Goal: Transaction & Acquisition: Book appointment/travel/reservation

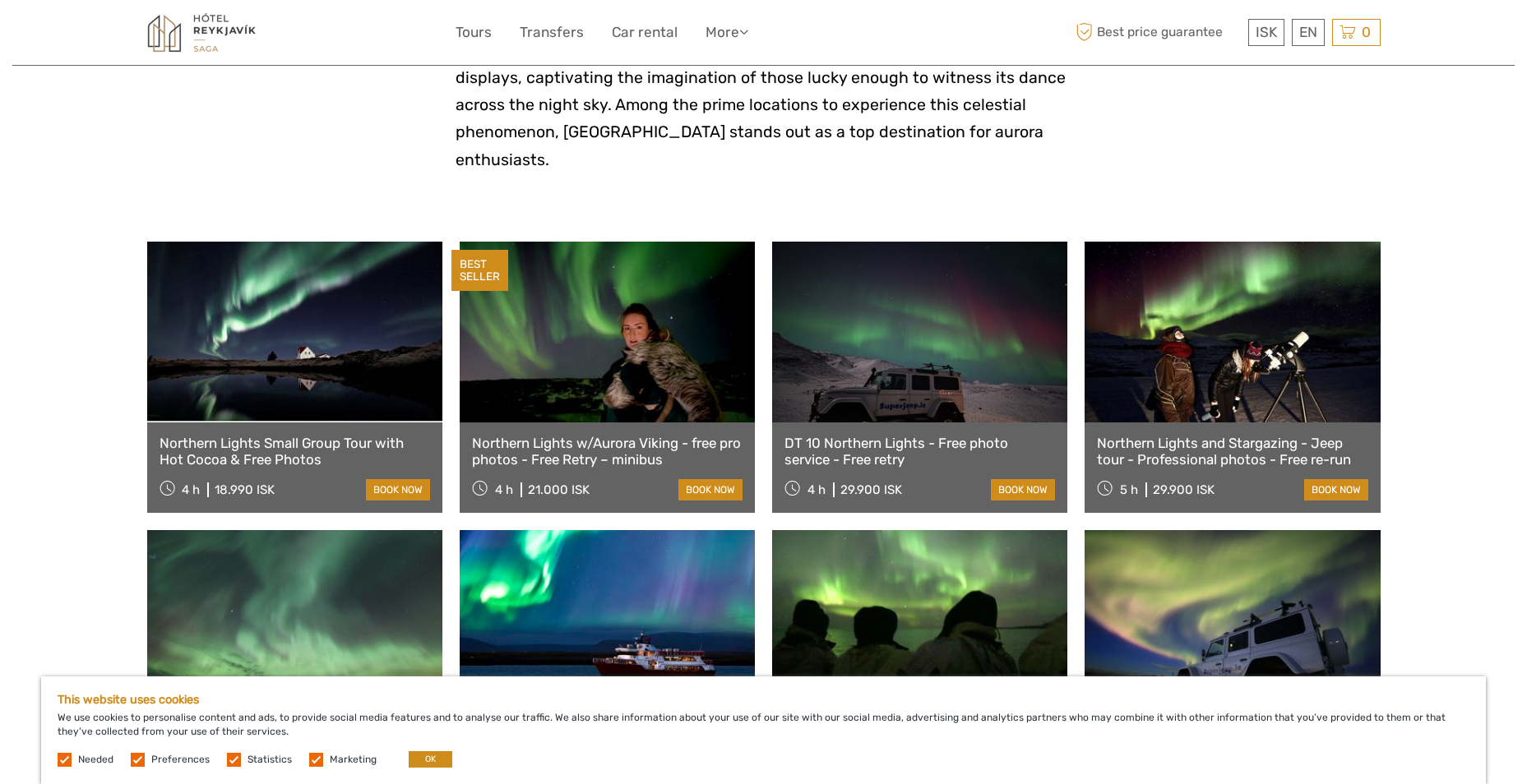
scroll to position [411, 0]
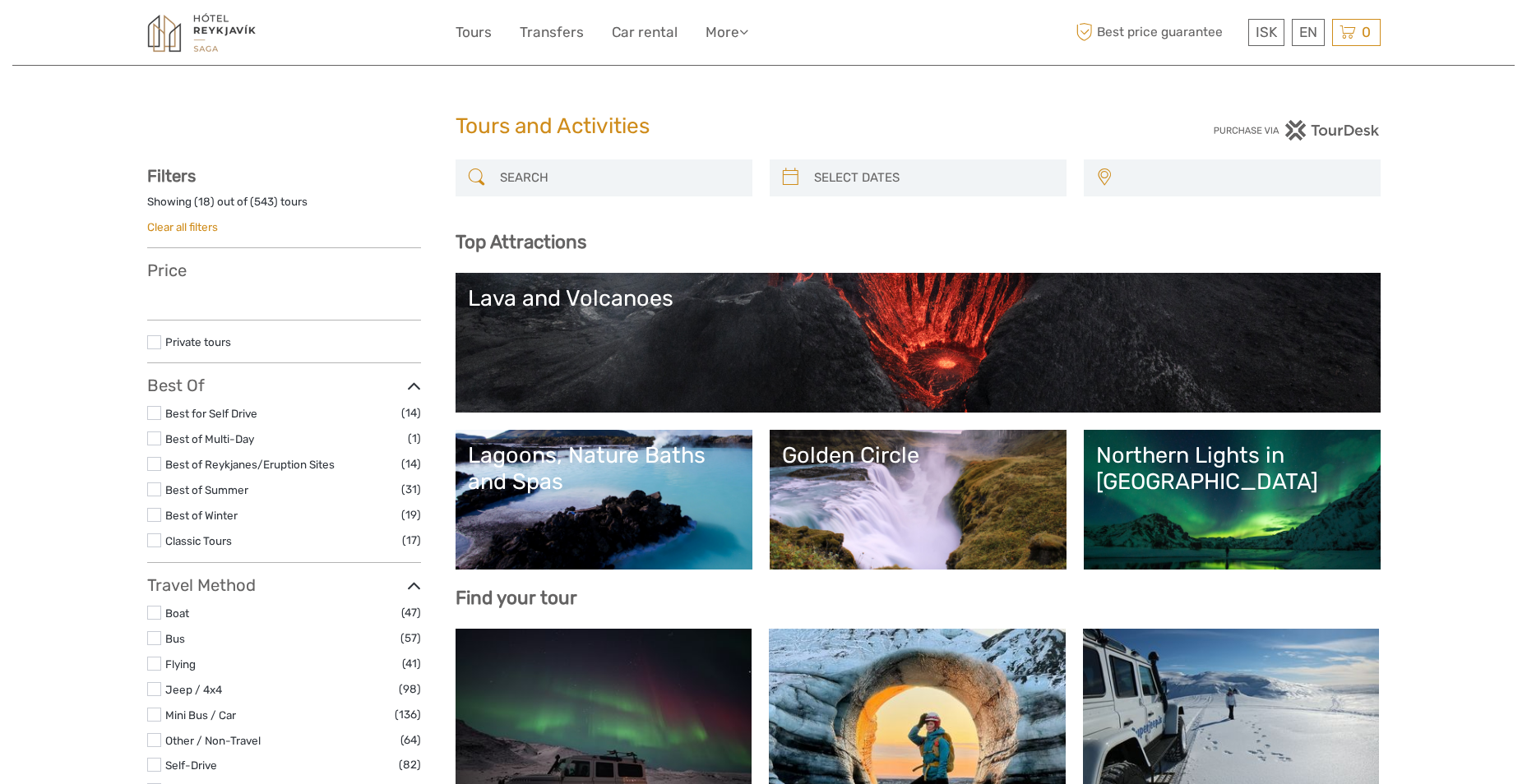
select select
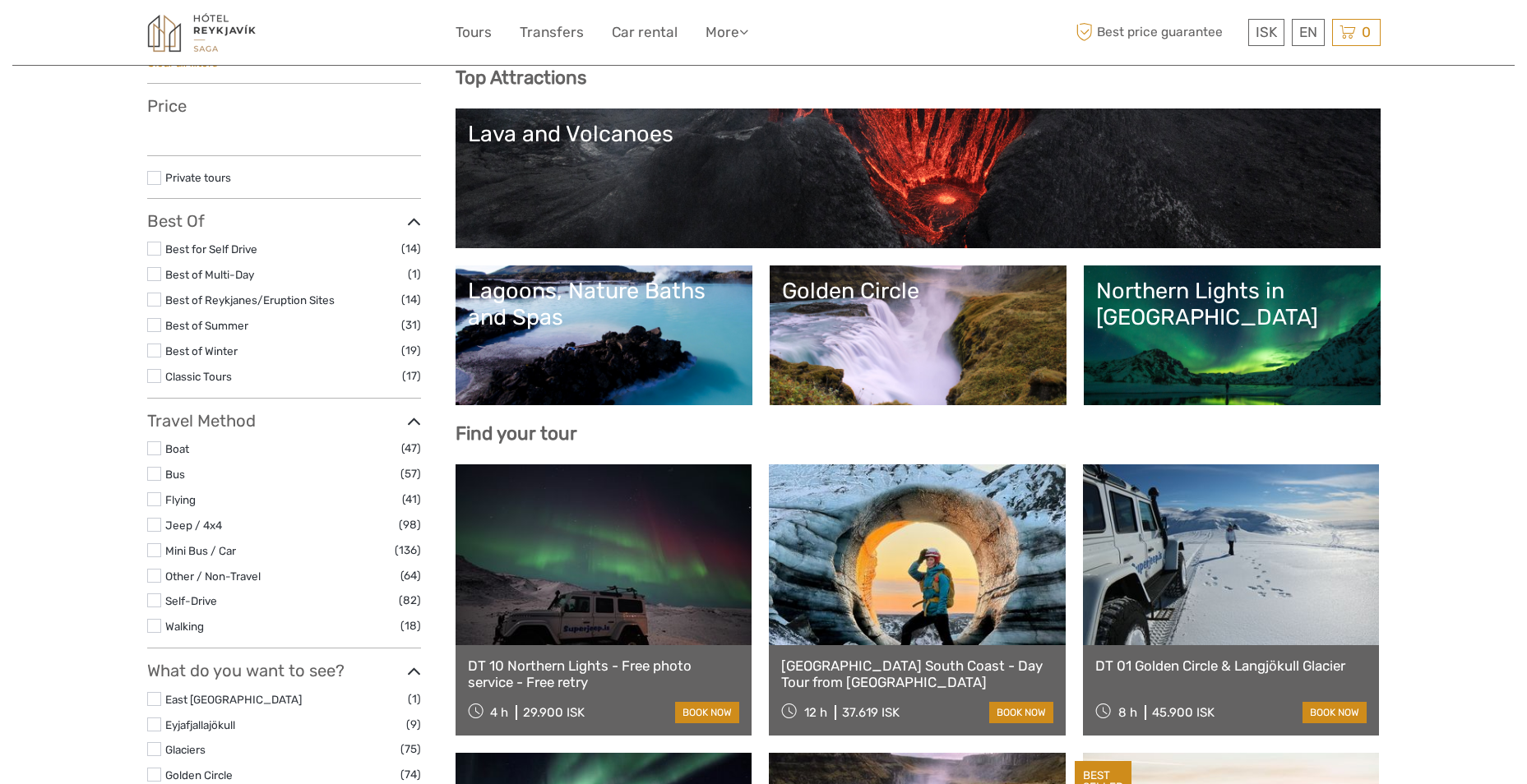
select select
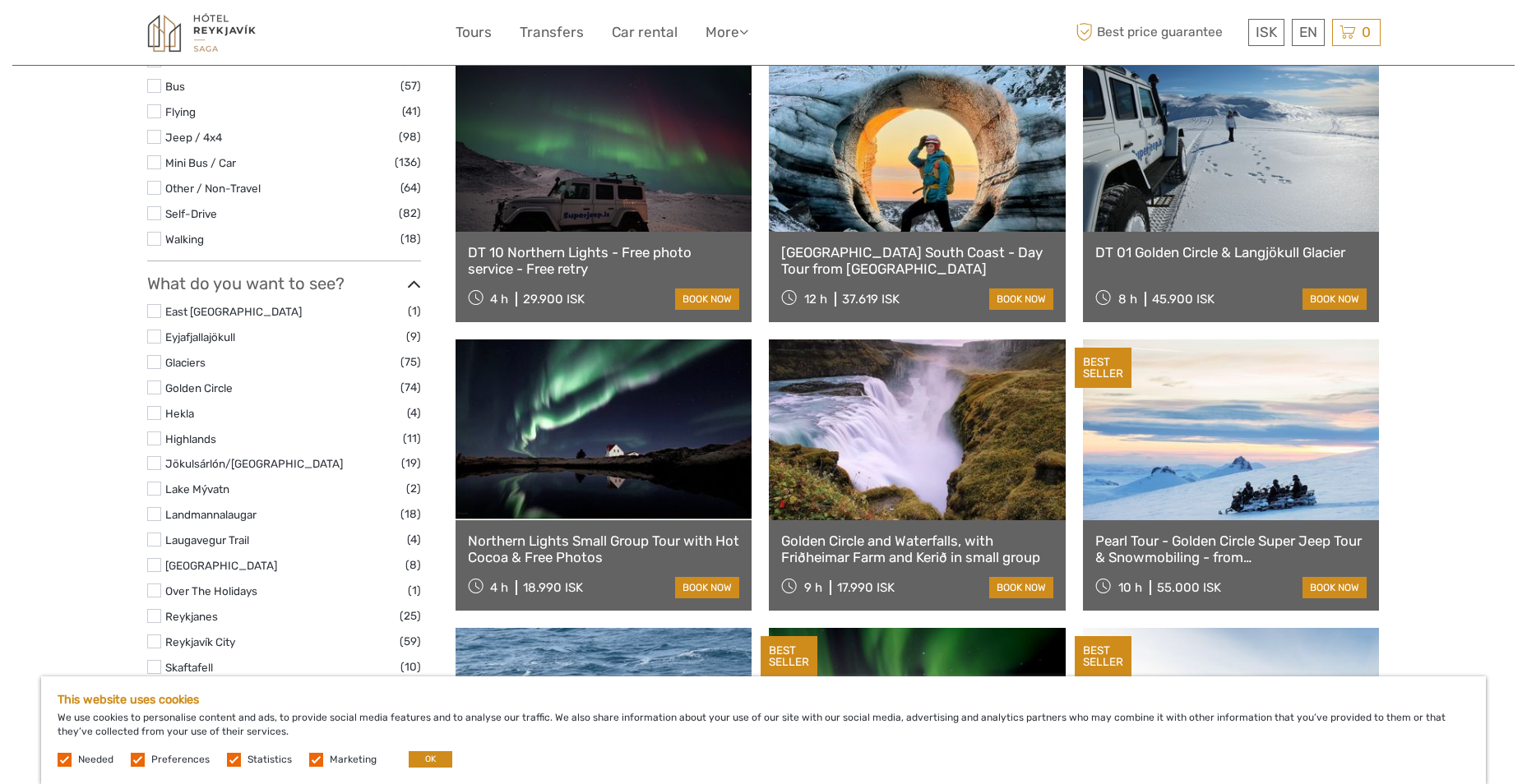
scroll to position [493, 0]
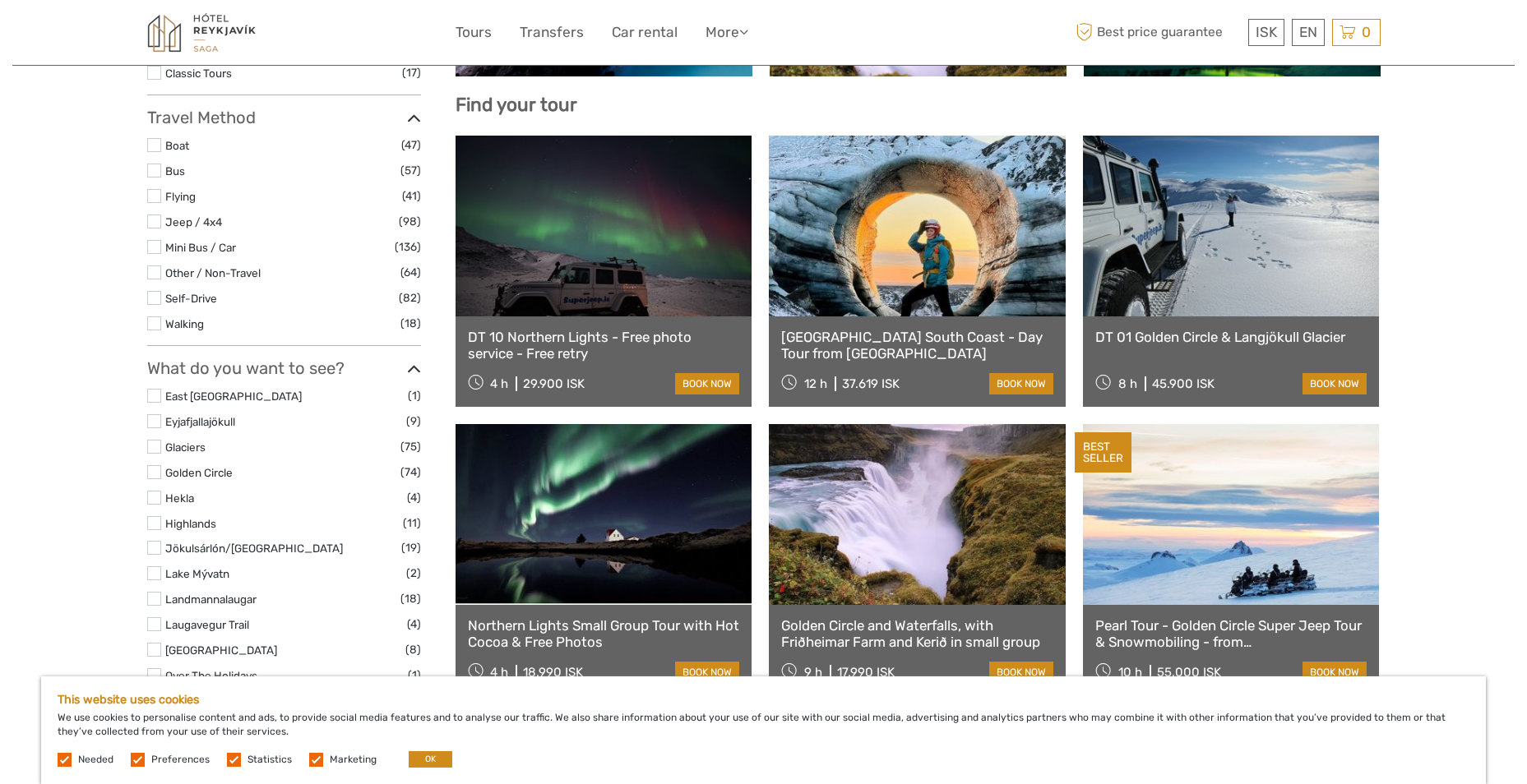
click at [935, 242] on link at bounding box center [917, 225] width 297 height 181
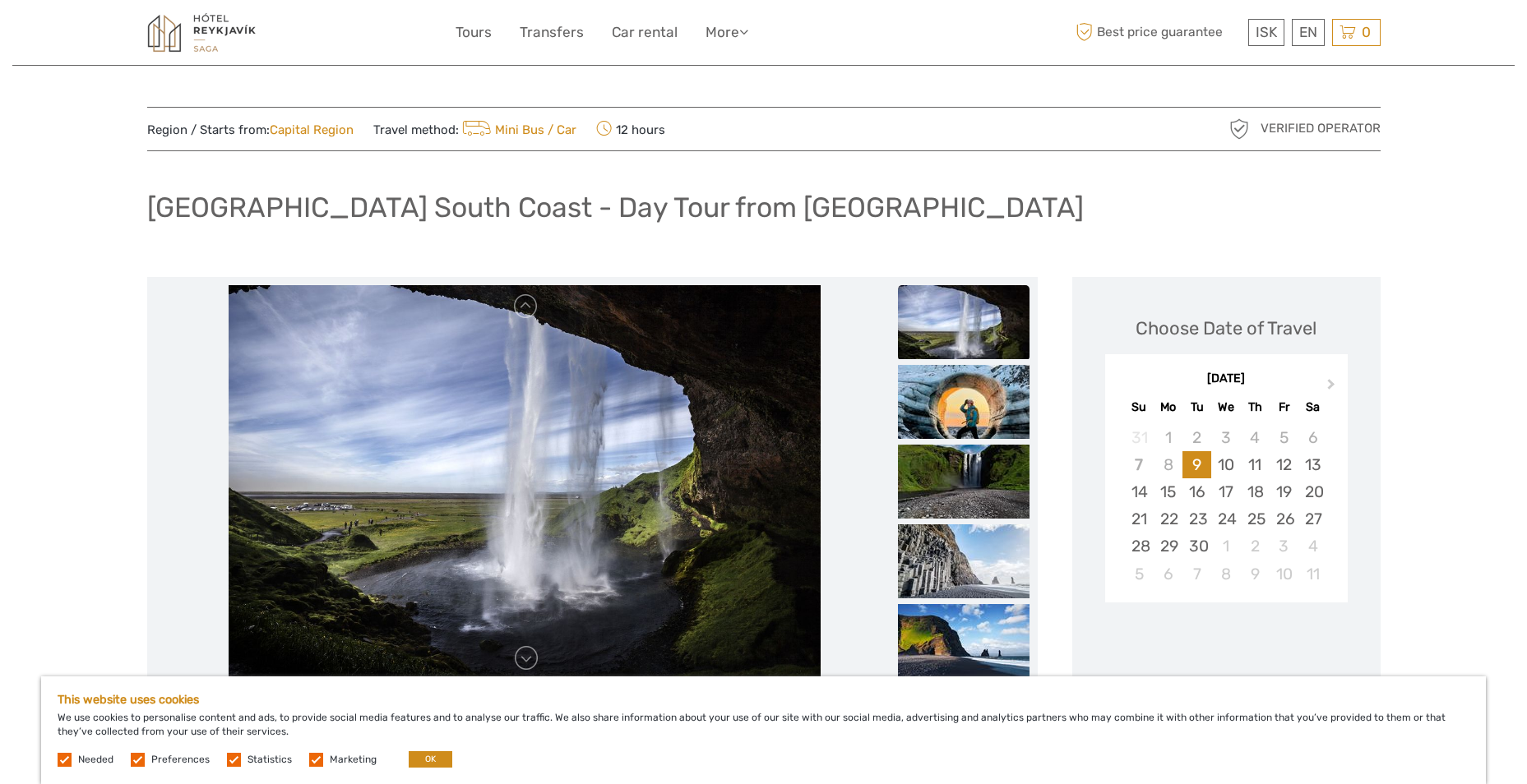
click at [934, 326] on img at bounding box center [963, 322] width 132 height 74
click at [538, 668] on link at bounding box center [526, 658] width 26 height 26
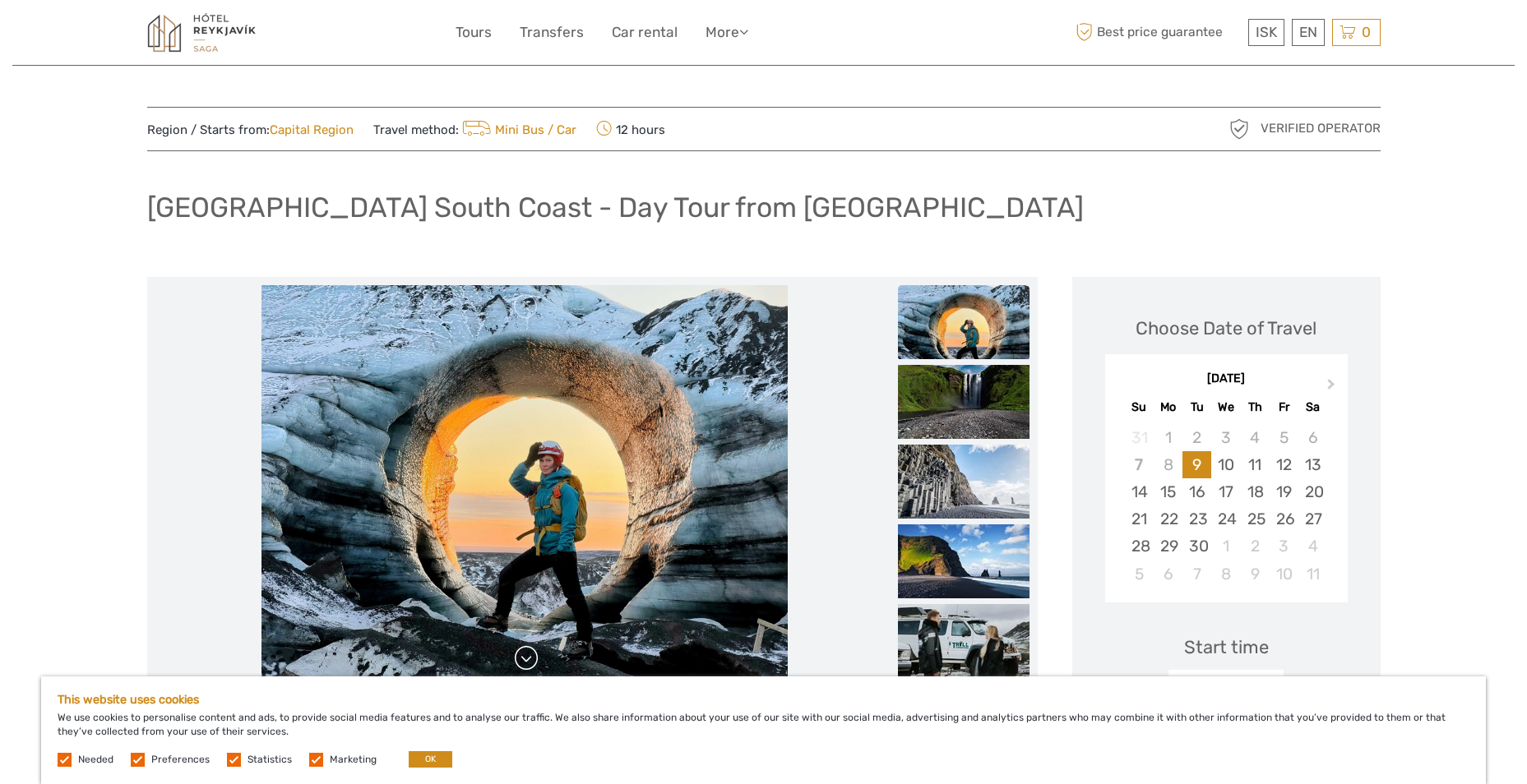
click at [520, 662] on link at bounding box center [526, 658] width 26 height 26
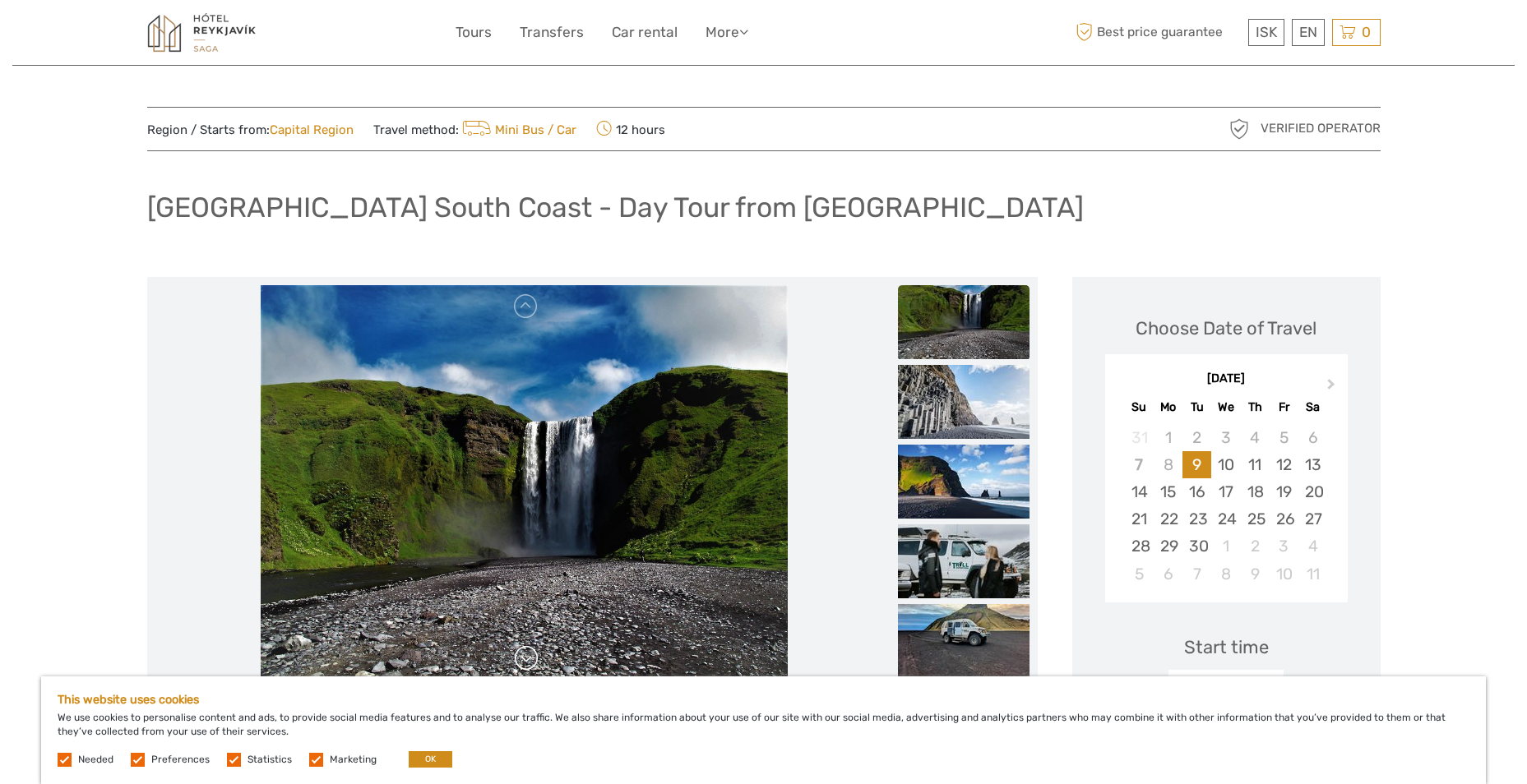
click at [520, 662] on link at bounding box center [526, 658] width 26 height 26
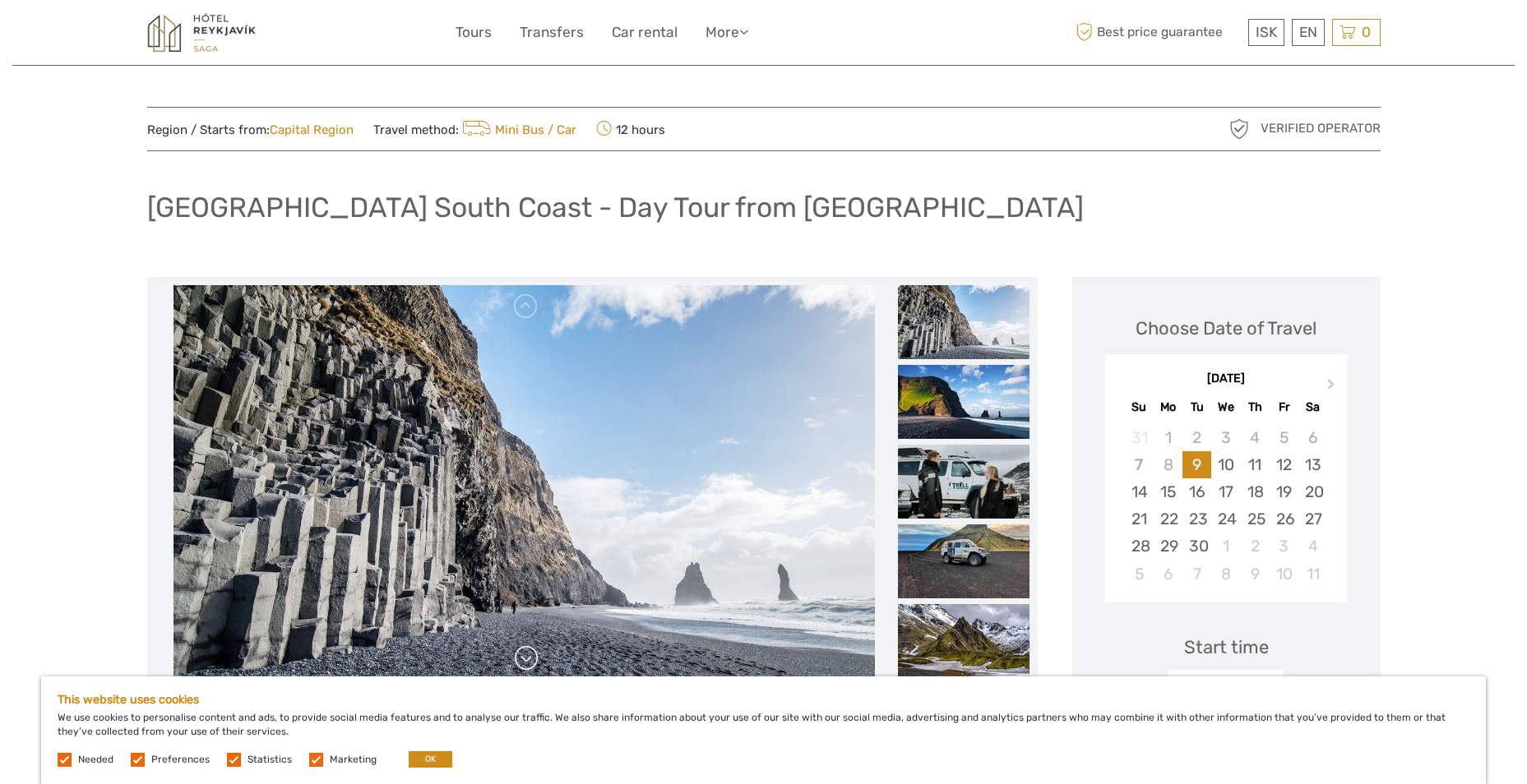
click at [520, 662] on link at bounding box center [526, 658] width 26 height 26
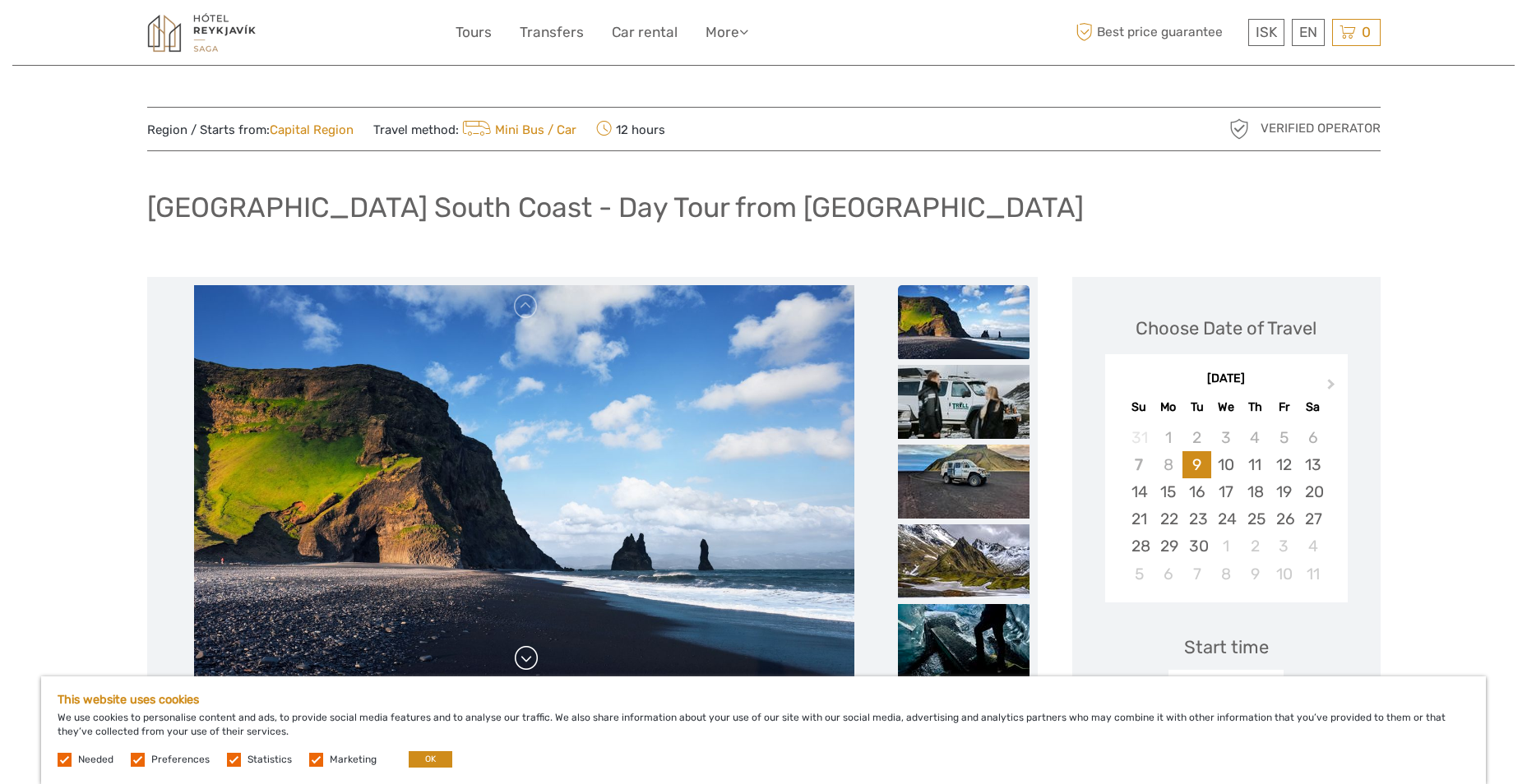
click at [520, 662] on link at bounding box center [526, 658] width 26 height 26
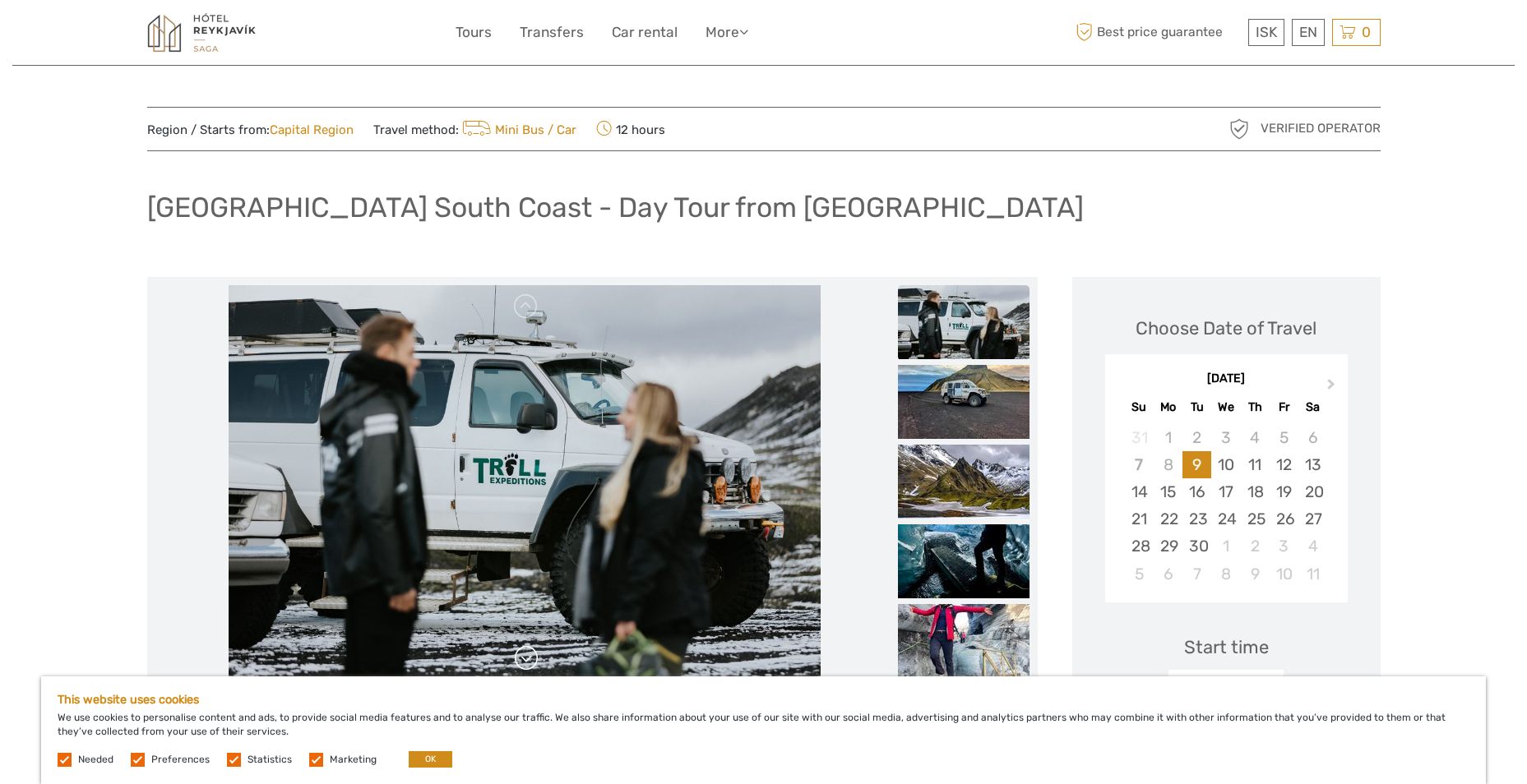
click at [520, 662] on link at bounding box center [526, 658] width 26 height 26
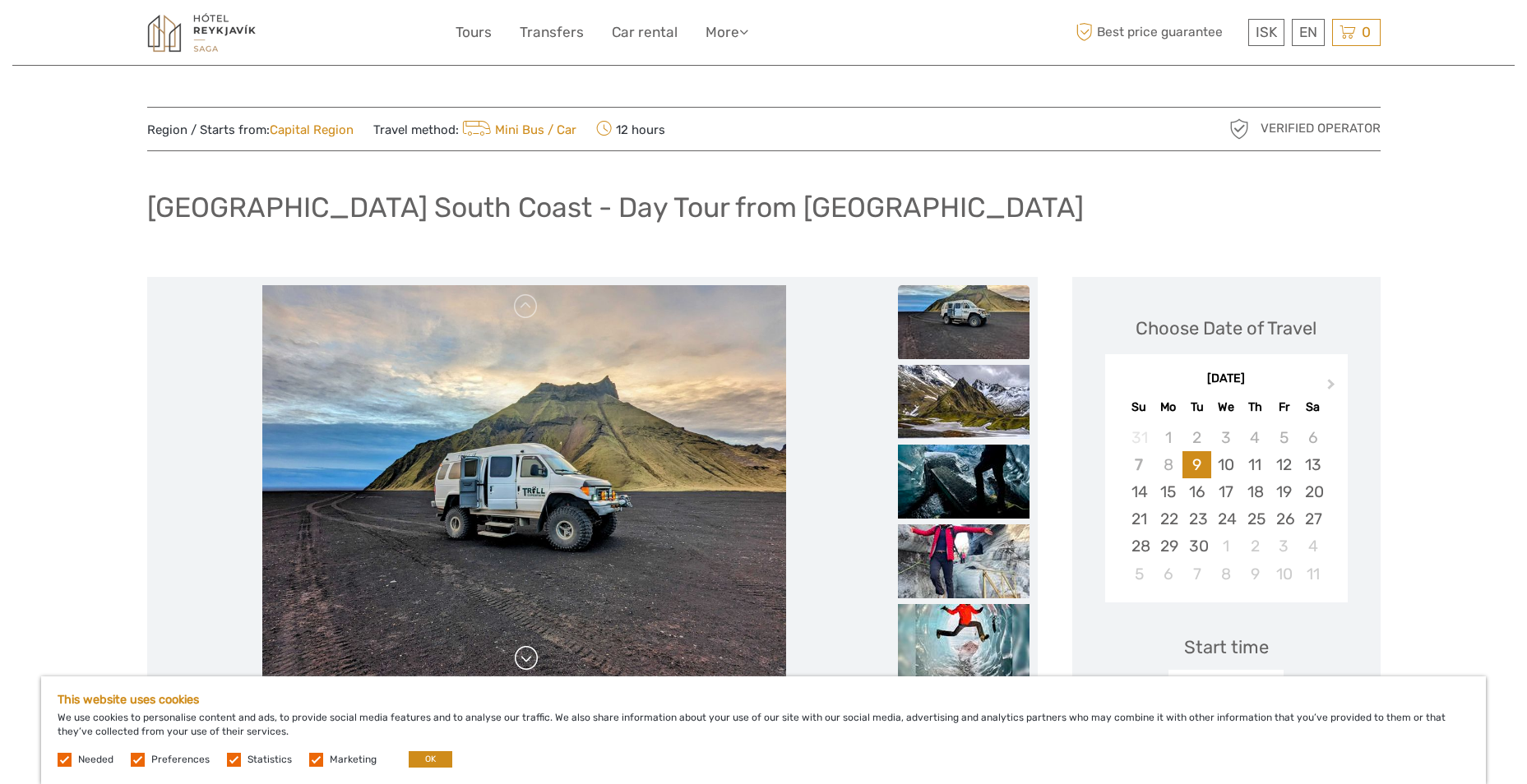
click at [520, 662] on link at bounding box center [526, 658] width 26 height 26
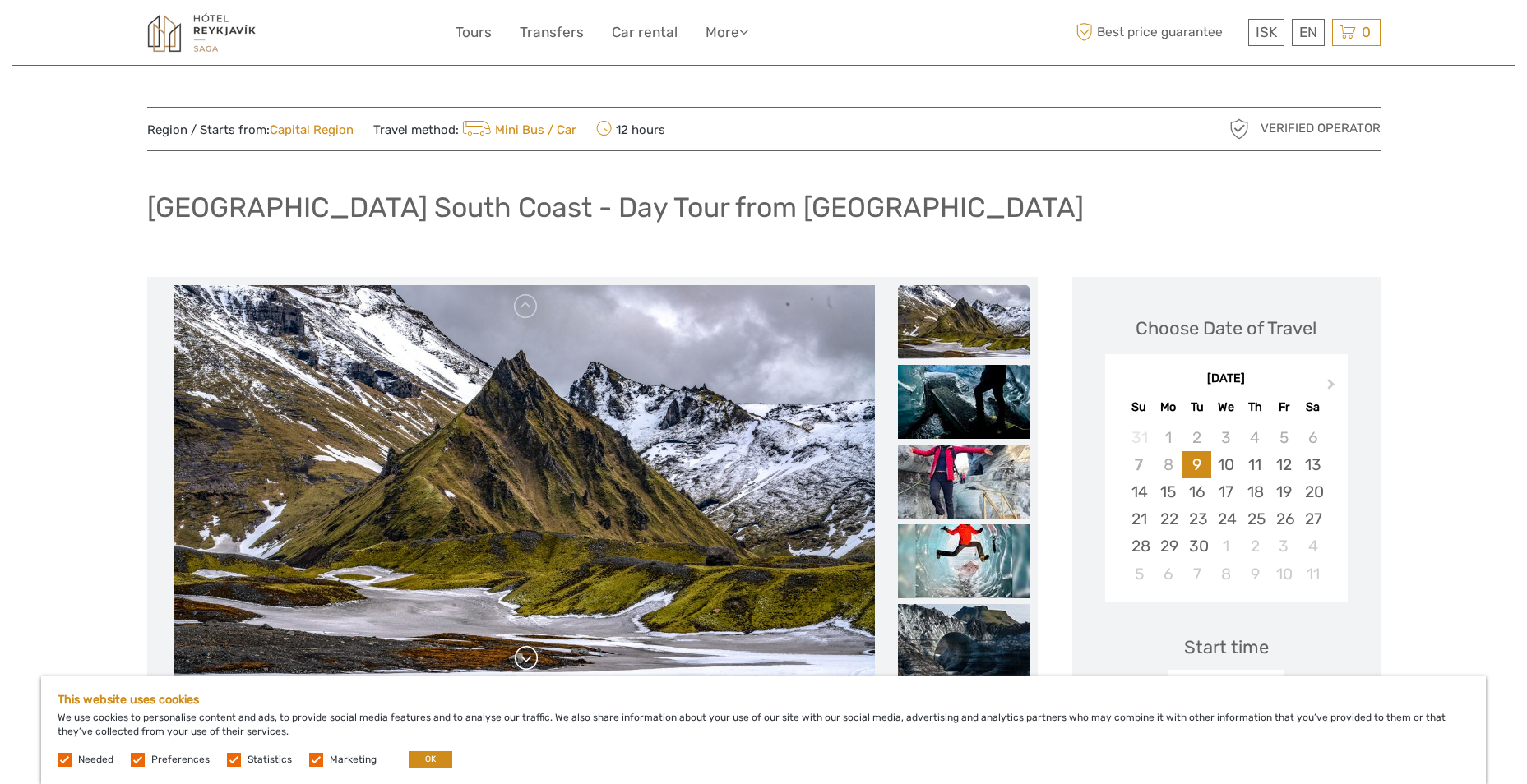
click at [520, 662] on link at bounding box center [526, 658] width 26 height 26
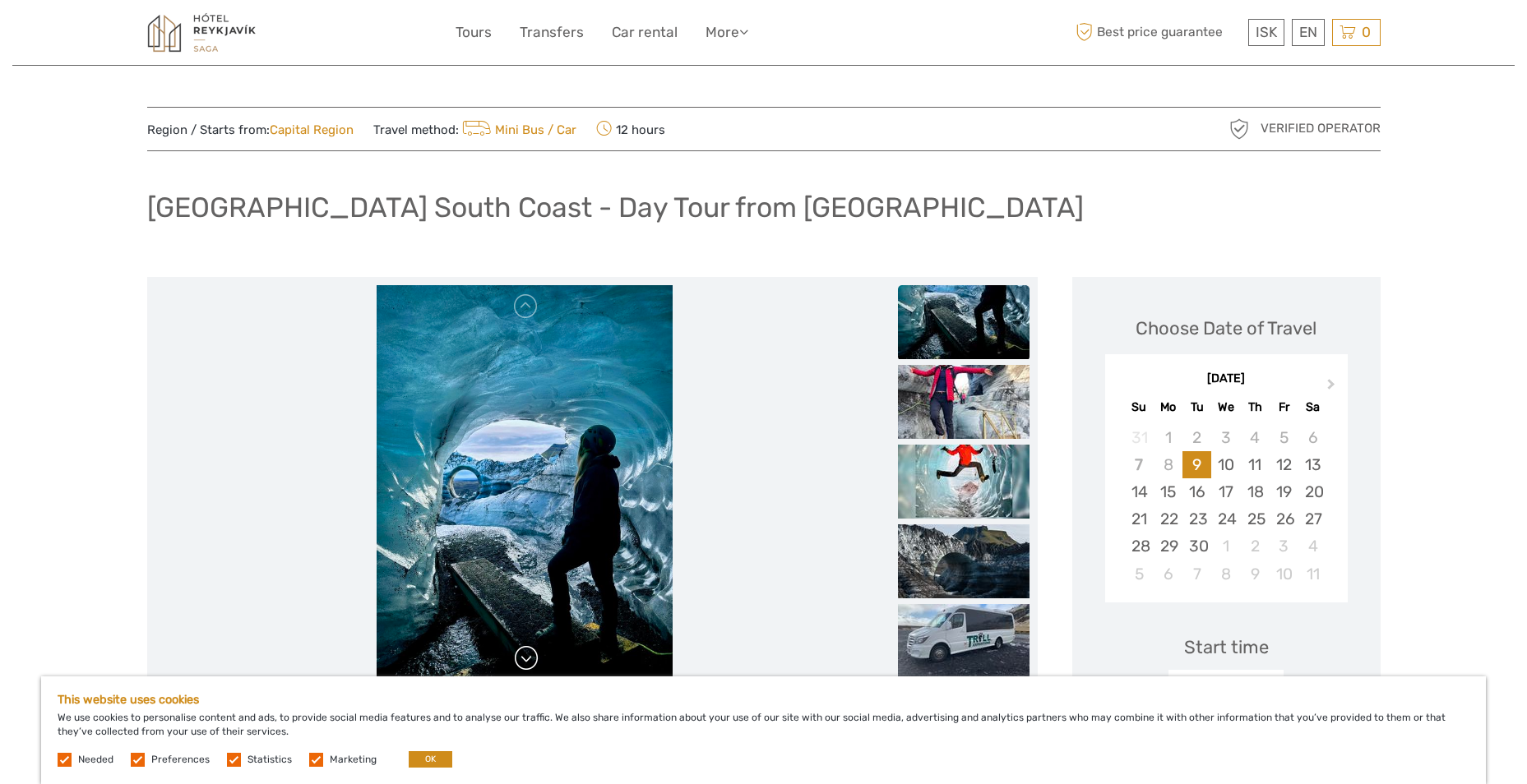
click at [520, 662] on link at bounding box center [526, 658] width 26 height 26
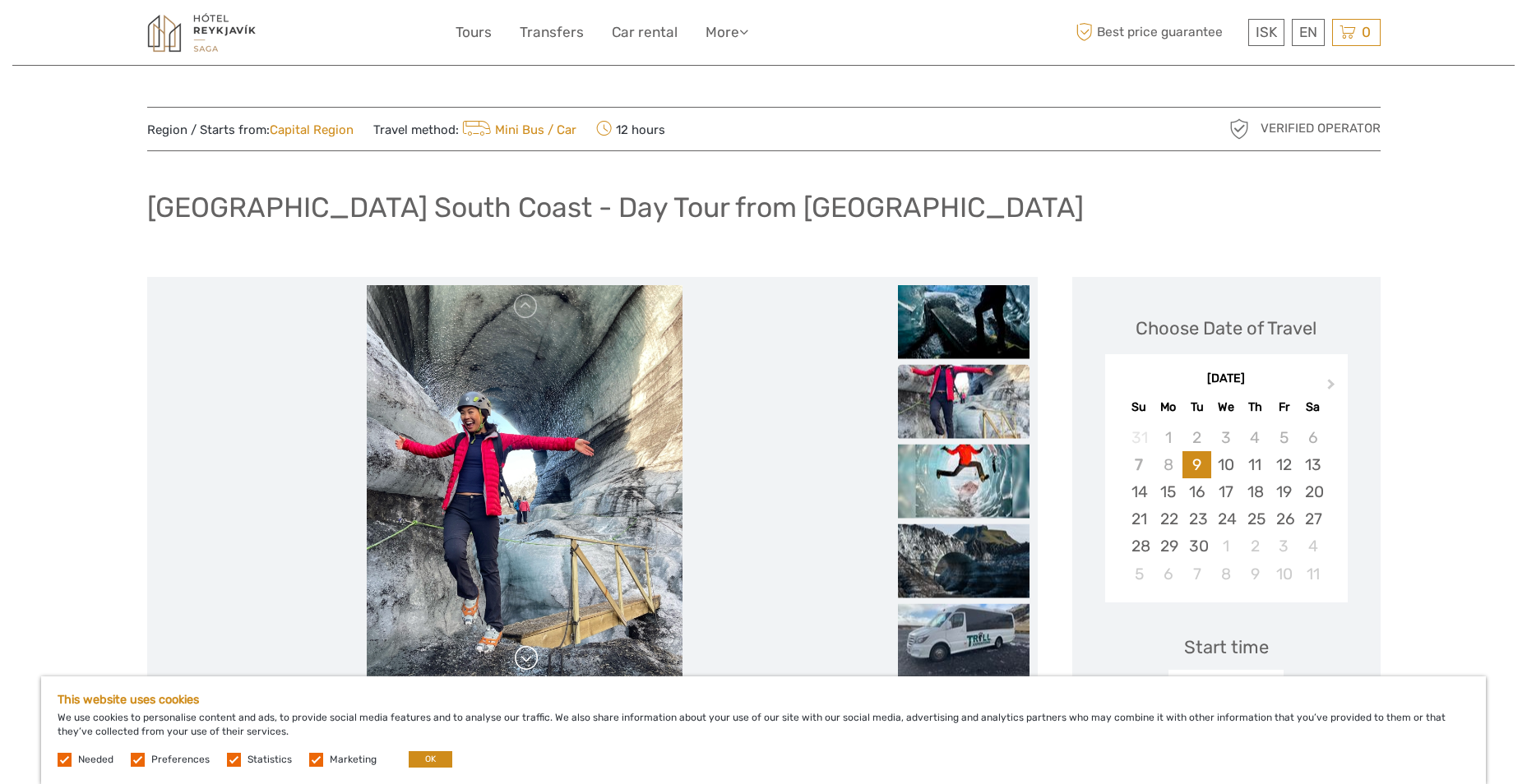
click at [520, 662] on link at bounding box center [526, 658] width 26 height 26
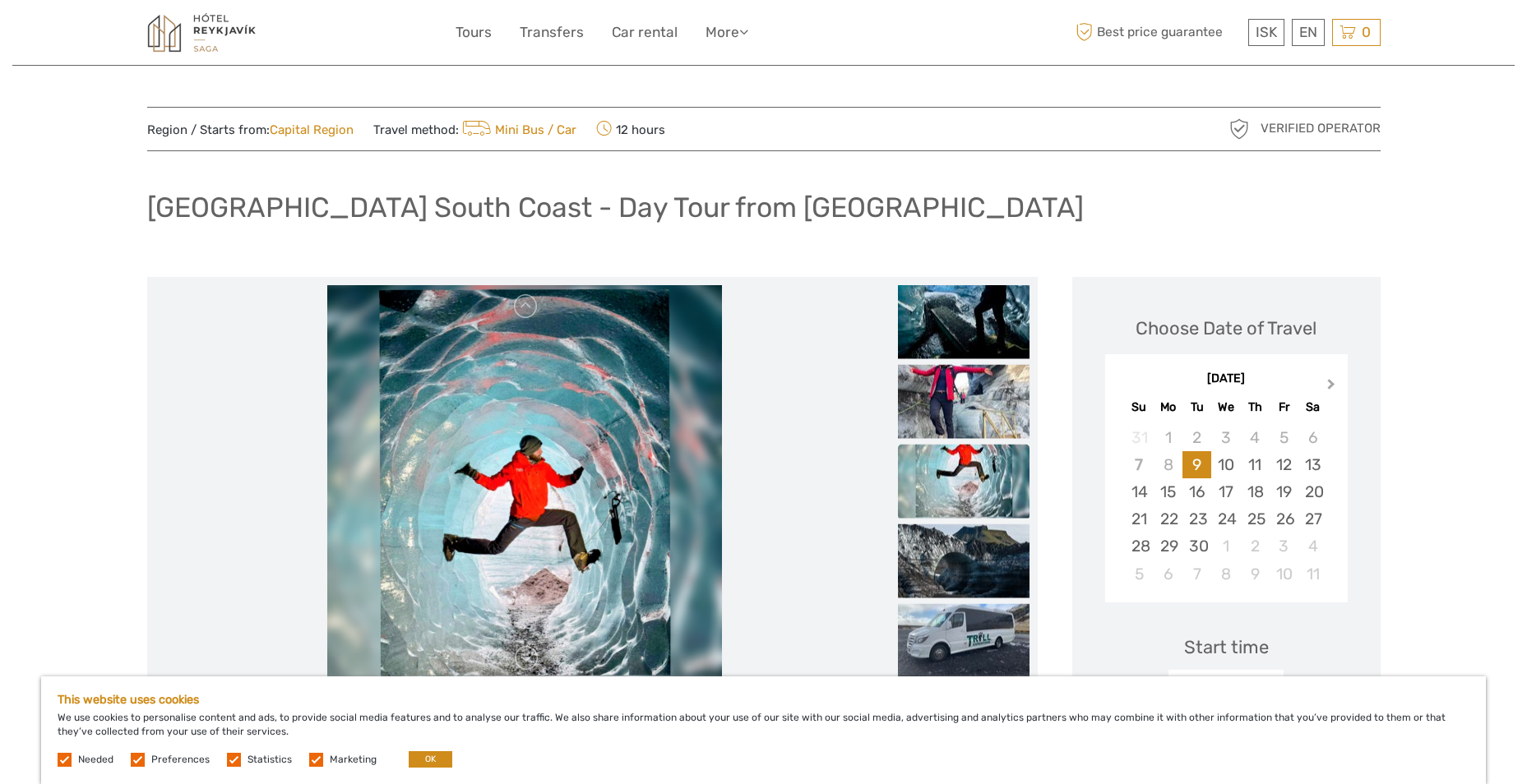
click at [1331, 388] on span "Next Month" at bounding box center [1331, 387] width 0 height 24
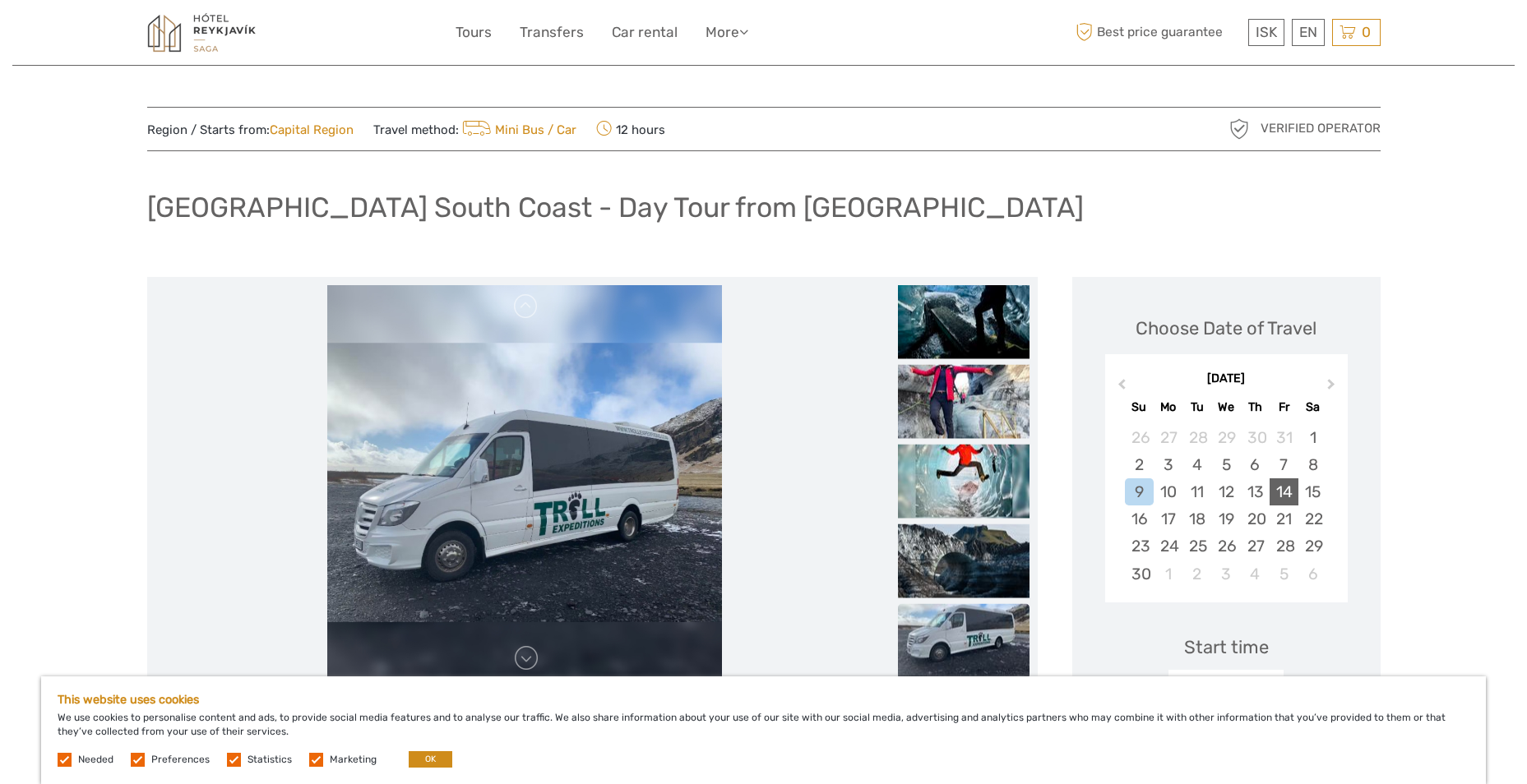
click at [1281, 496] on div "14" at bounding box center [1284, 492] width 29 height 27
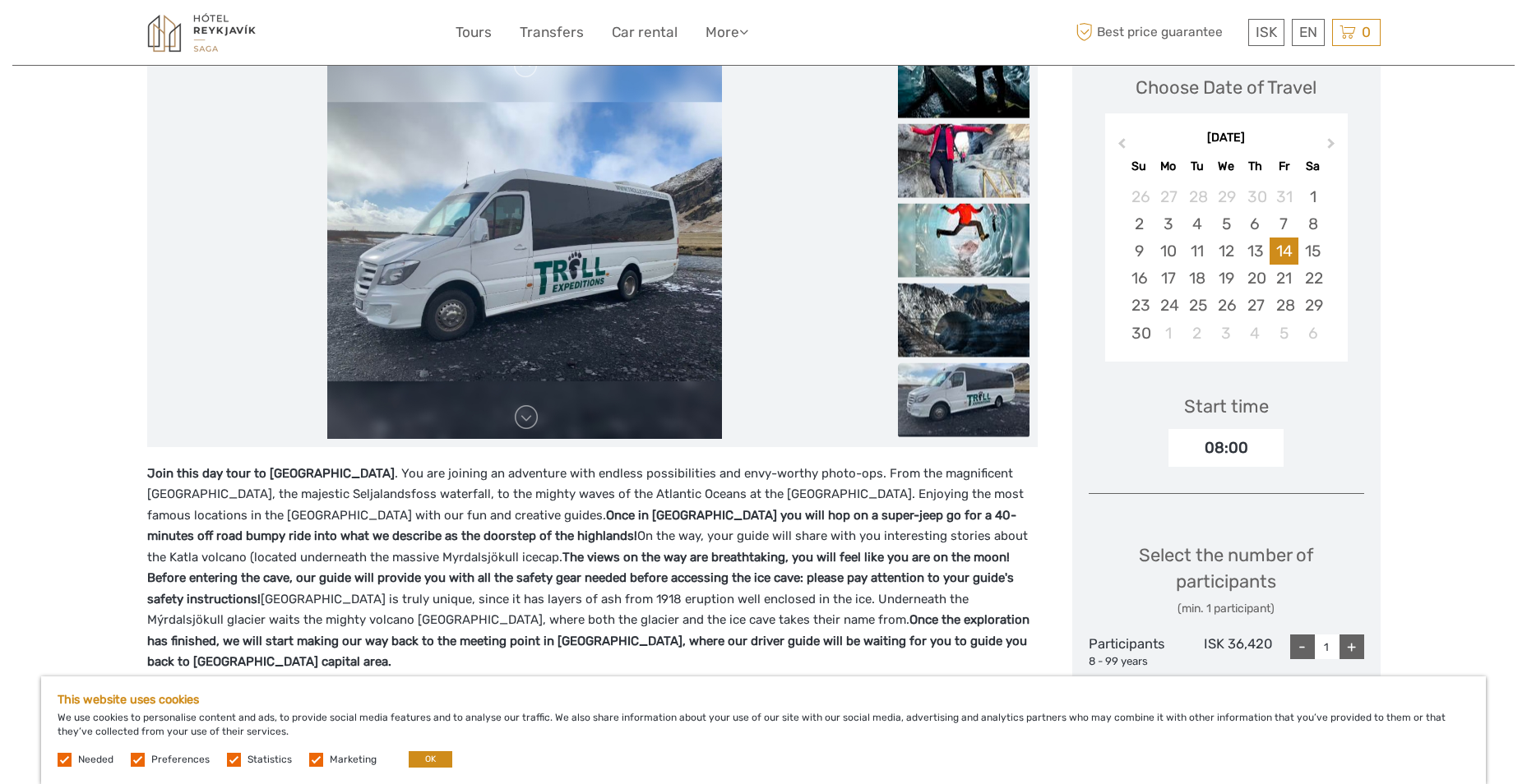
scroll to position [328, 0]
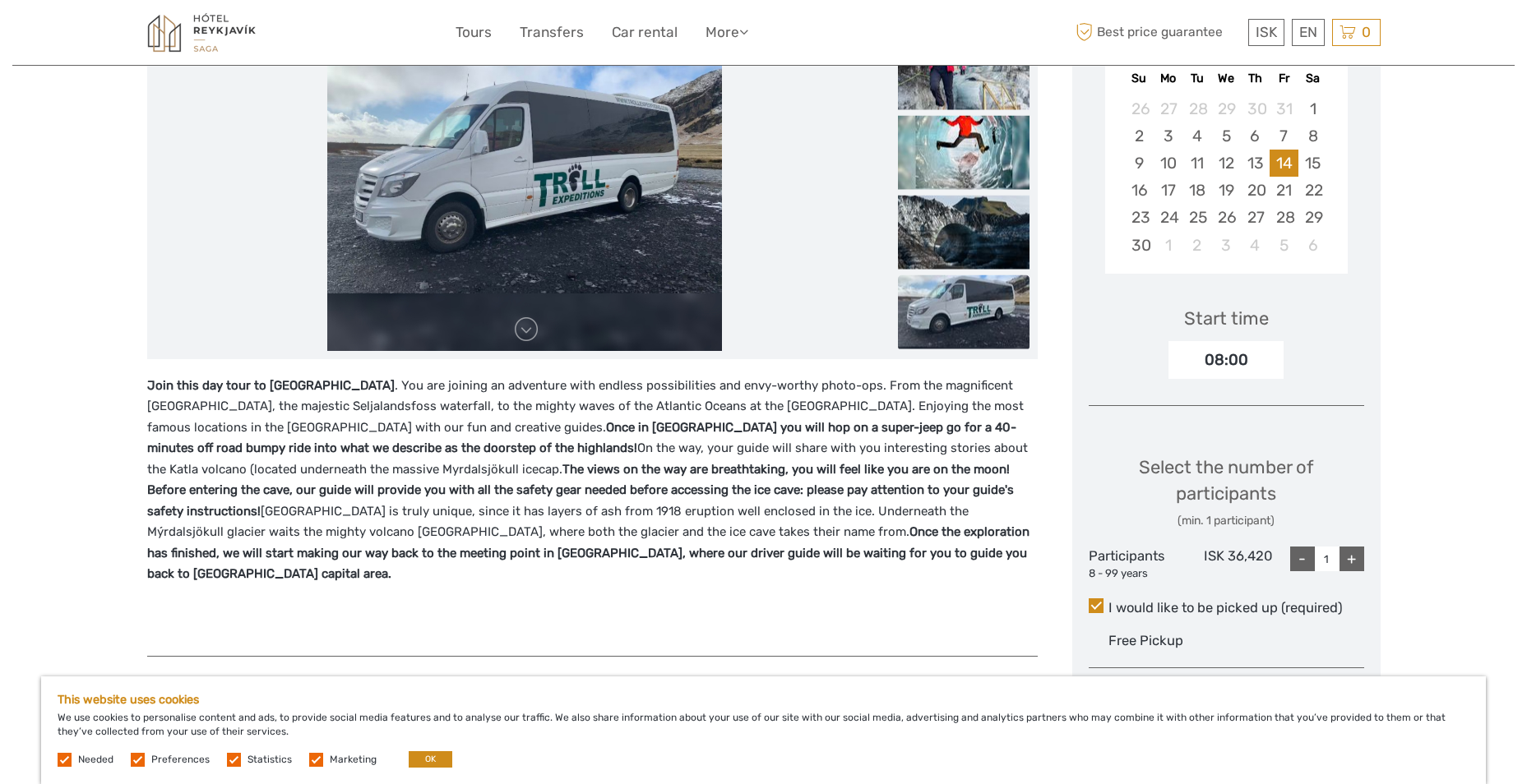
click at [1346, 553] on div "+" at bounding box center [1351, 558] width 25 height 24
type input "2"
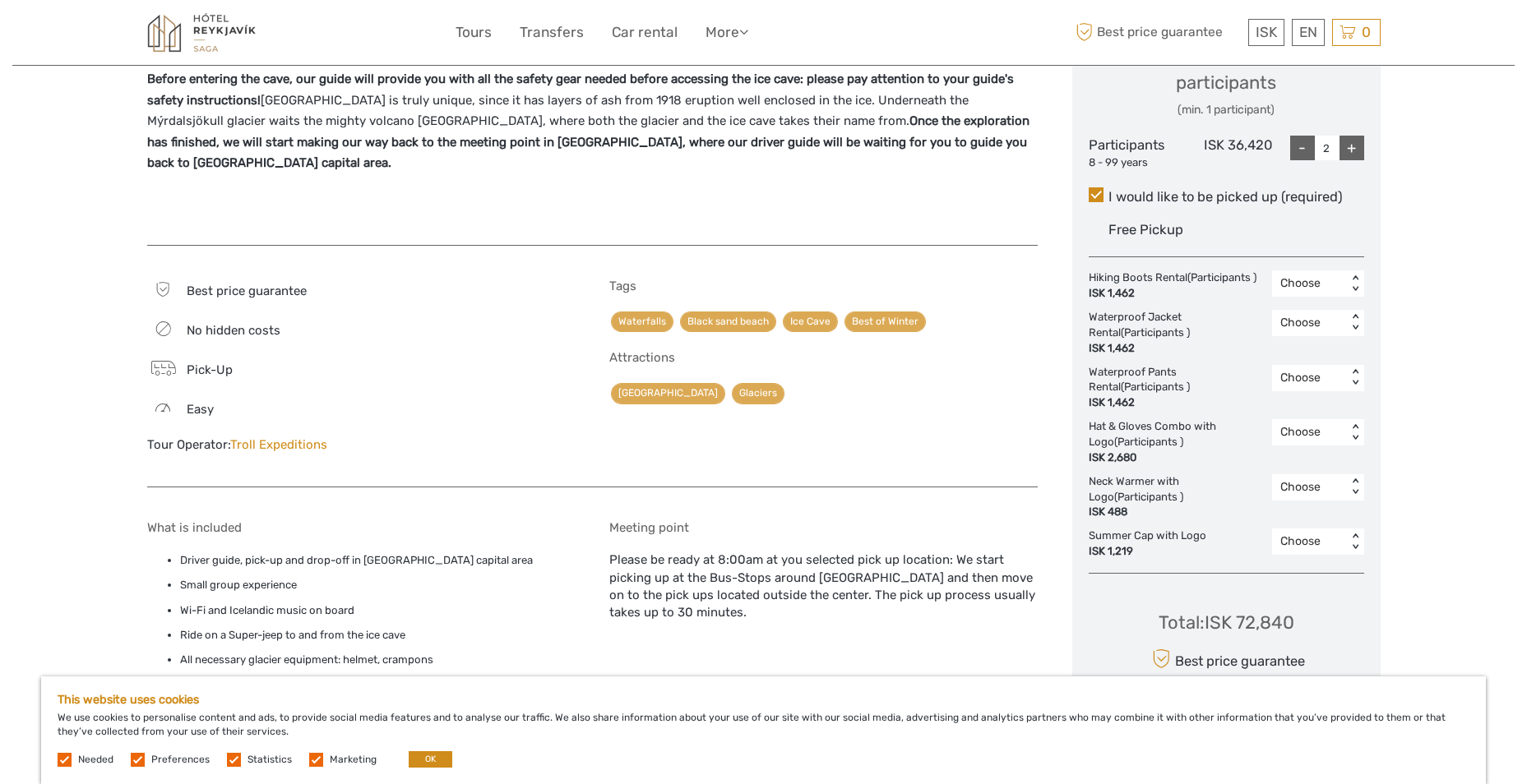
scroll to position [822, 0]
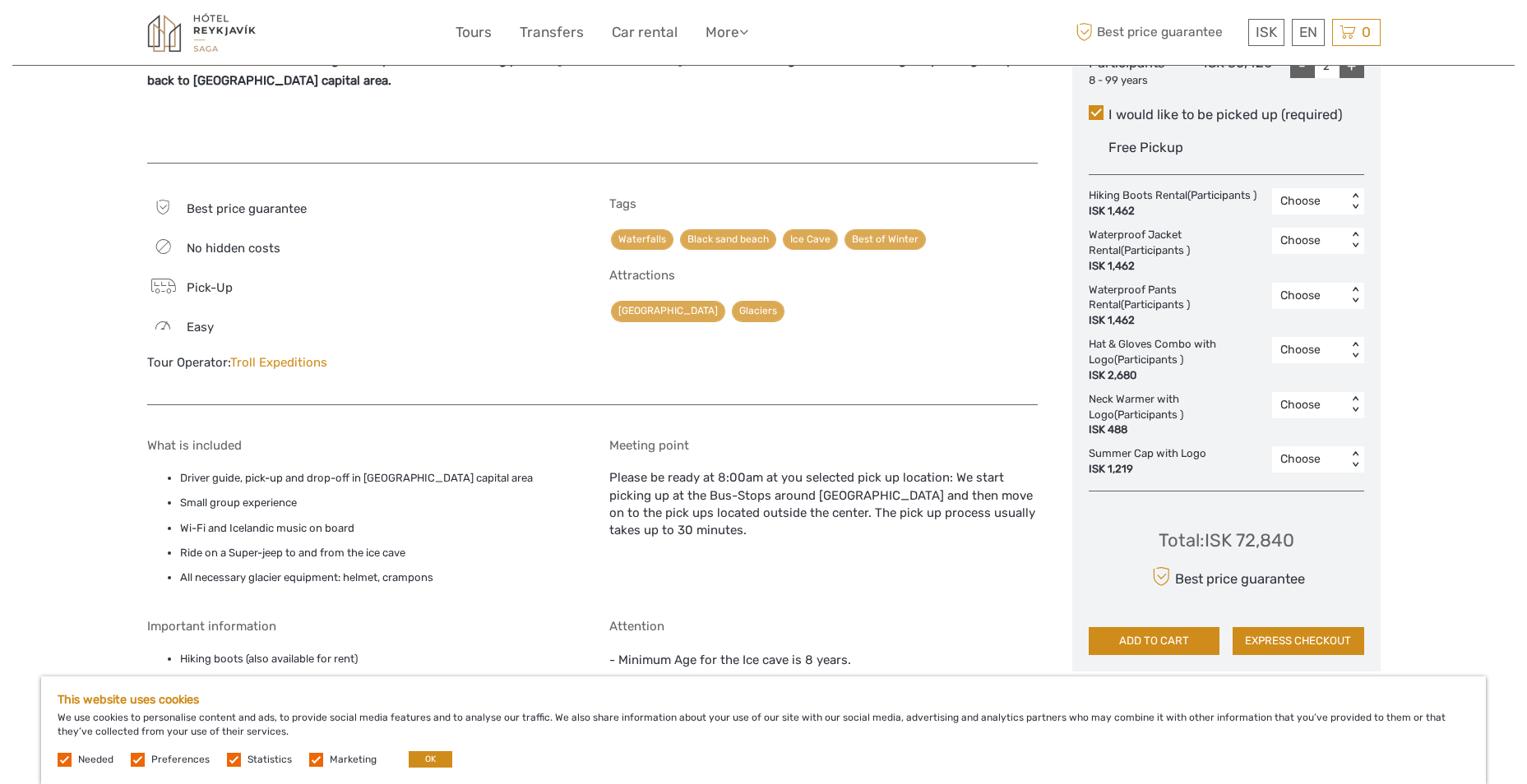
click at [1356, 198] on div "< >" at bounding box center [1354, 201] width 14 height 17
click at [1355, 201] on div "< >" at bounding box center [1354, 201] width 14 height 17
click at [1311, 301] on div "2" at bounding box center [1317, 299] width 75 height 28
click at [1352, 246] on div "< >" at bounding box center [1354, 240] width 14 height 17
click at [1288, 338] on div "2" at bounding box center [1317, 339] width 75 height 28
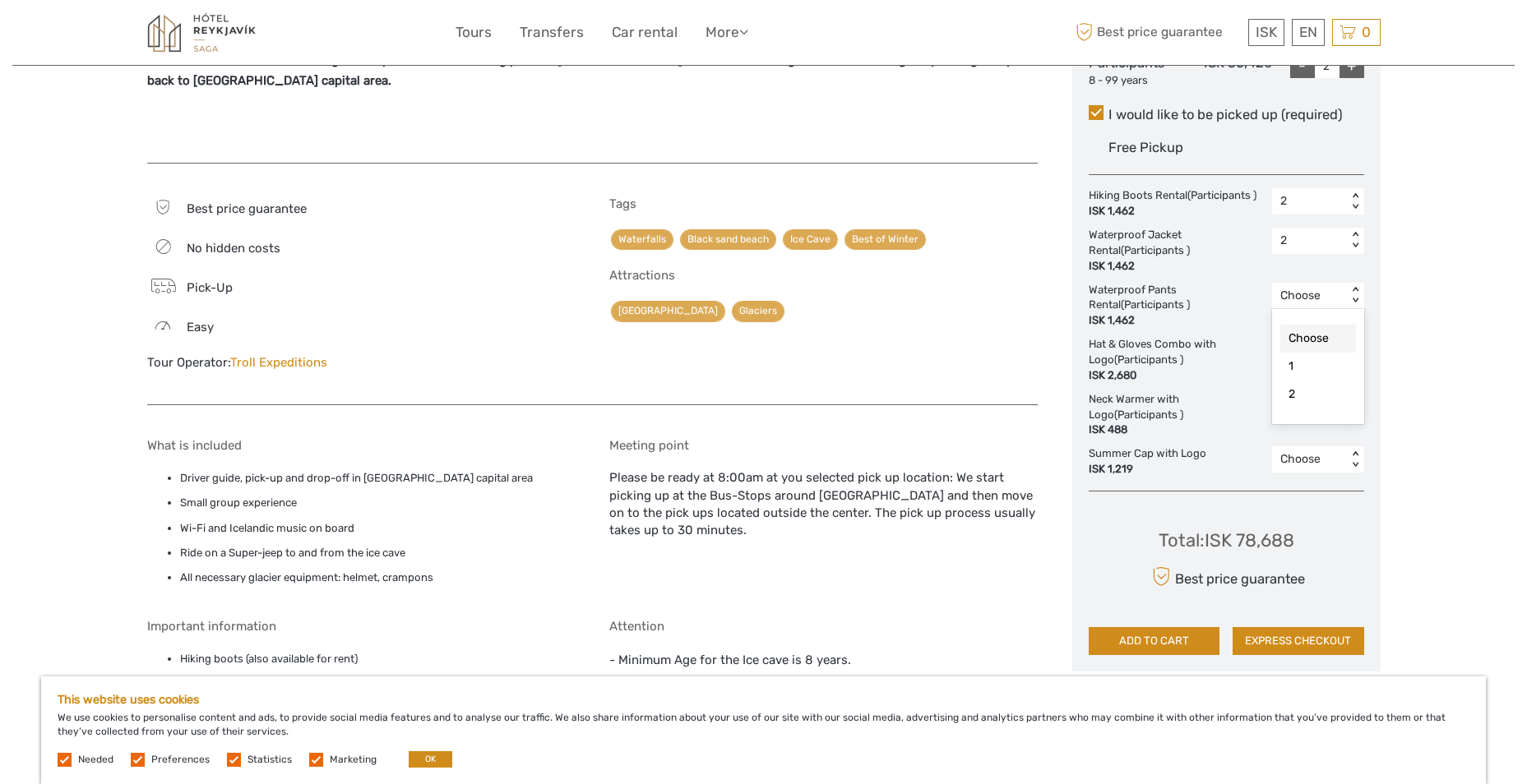
click at [1351, 292] on div "< >" at bounding box center [1354, 295] width 14 height 17
click at [1295, 397] on div "2" at bounding box center [1317, 394] width 75 height 28
click at [1357, 347] on div "< >" at bounding box center [1354, 350] width 14 height 17
click at [1304, 446] on div "2" at bounding box center [1317, 448] width 75 height 28
click at [1355, 399] on div "< >" at bounding box center [1354, 405] width 14 height 17
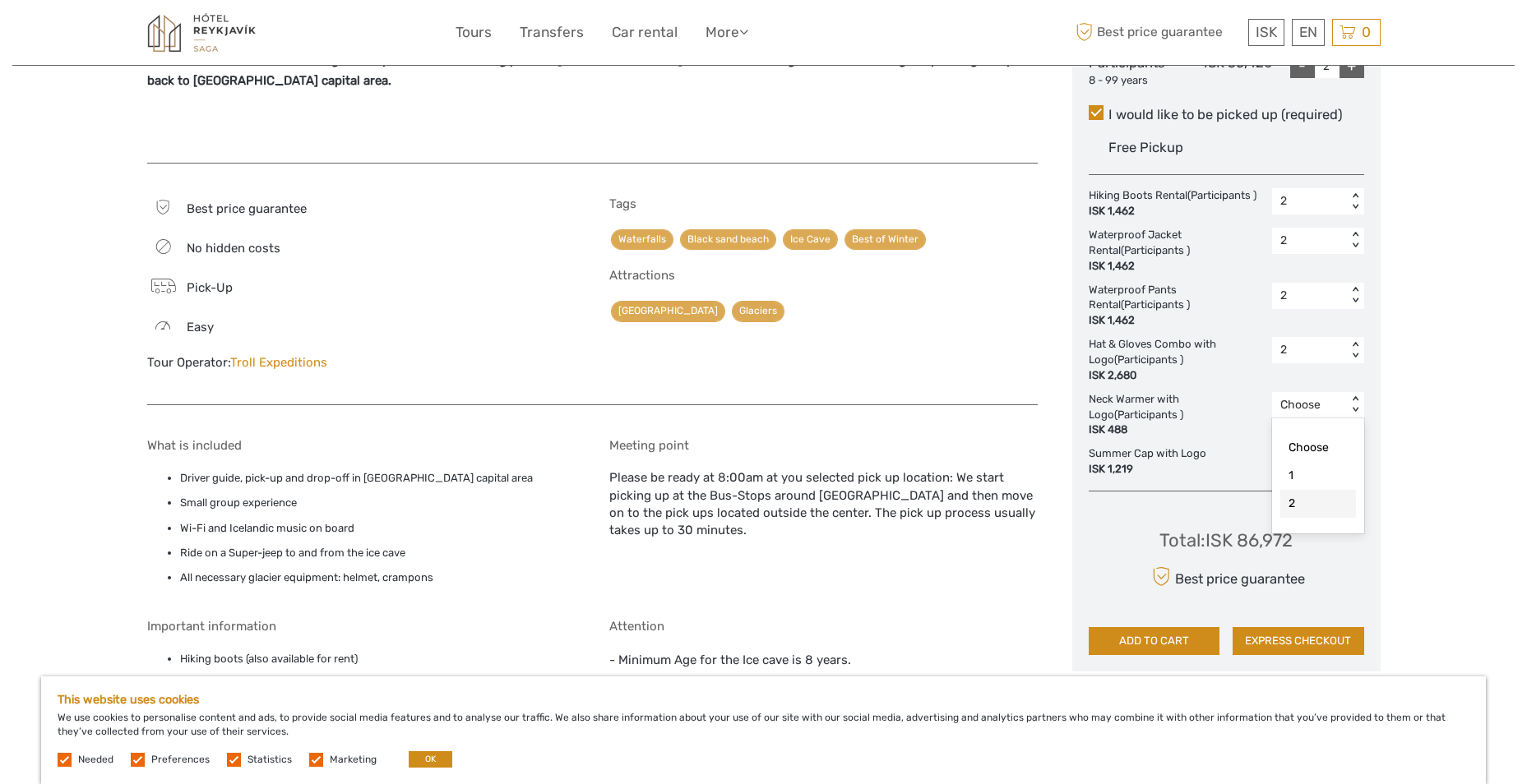
click at [1293, 503] on div "2" at bounding box center [1317, 504] width 75 height 28
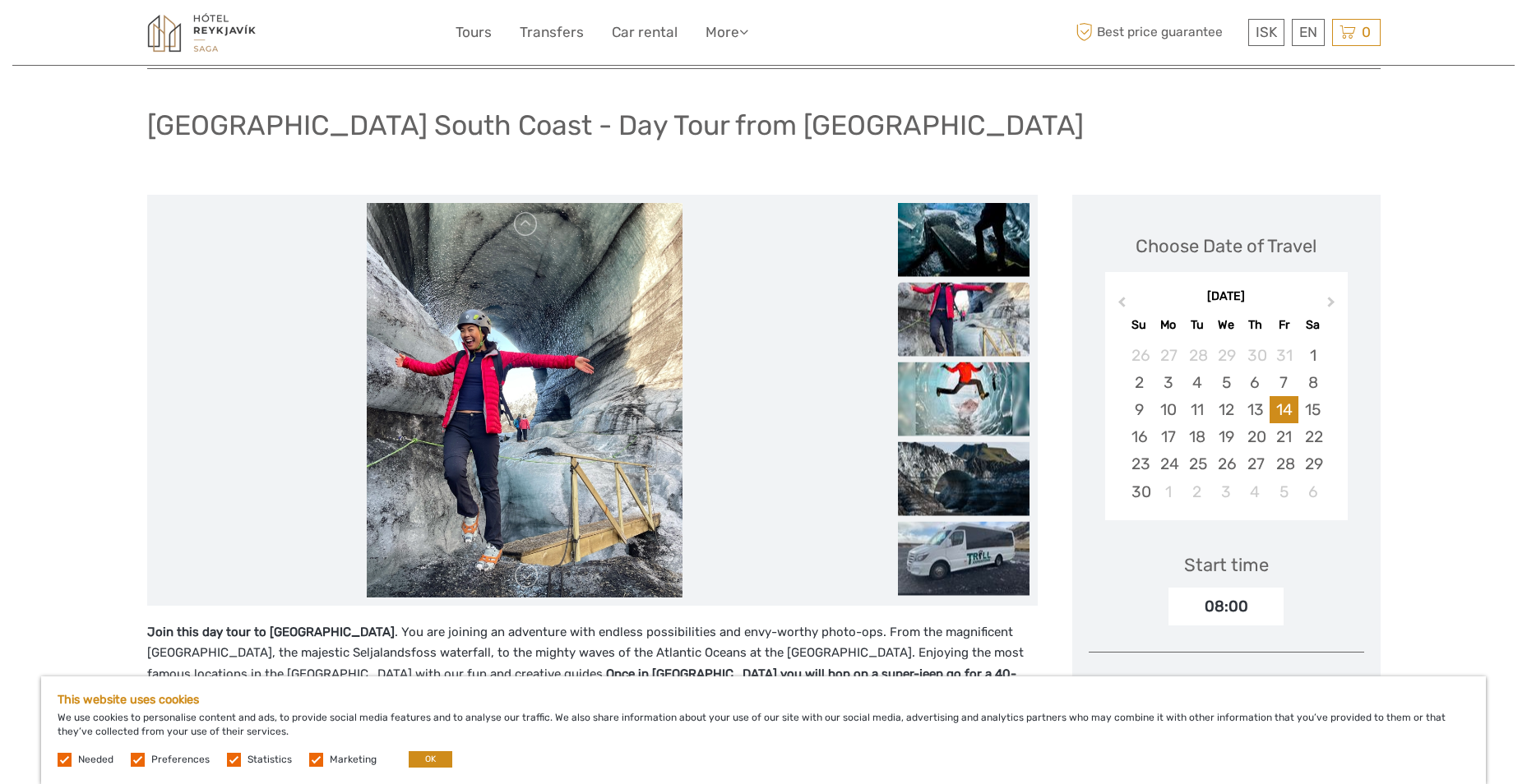
scroll to position [0, 0]
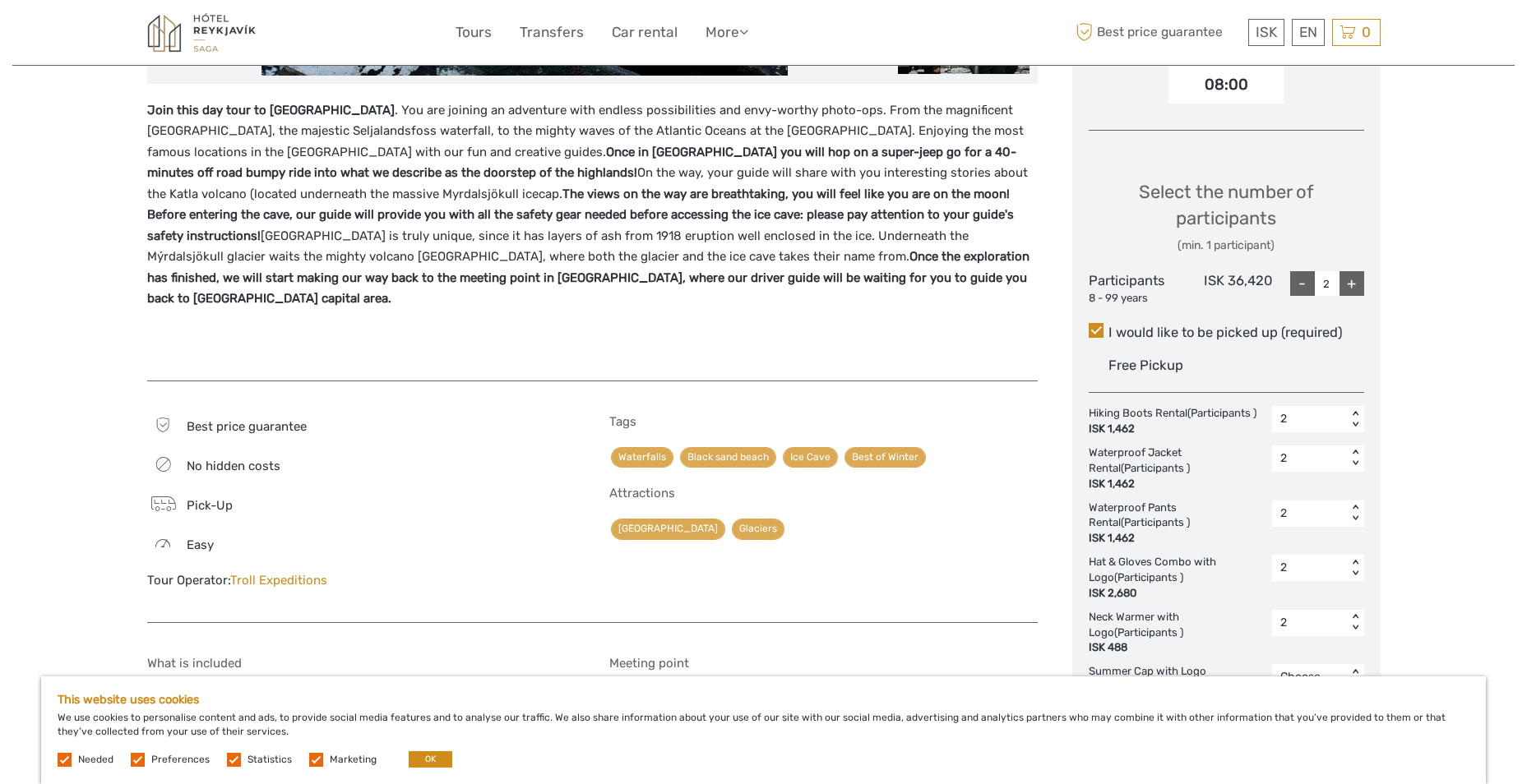
scroll to position [658, 0]
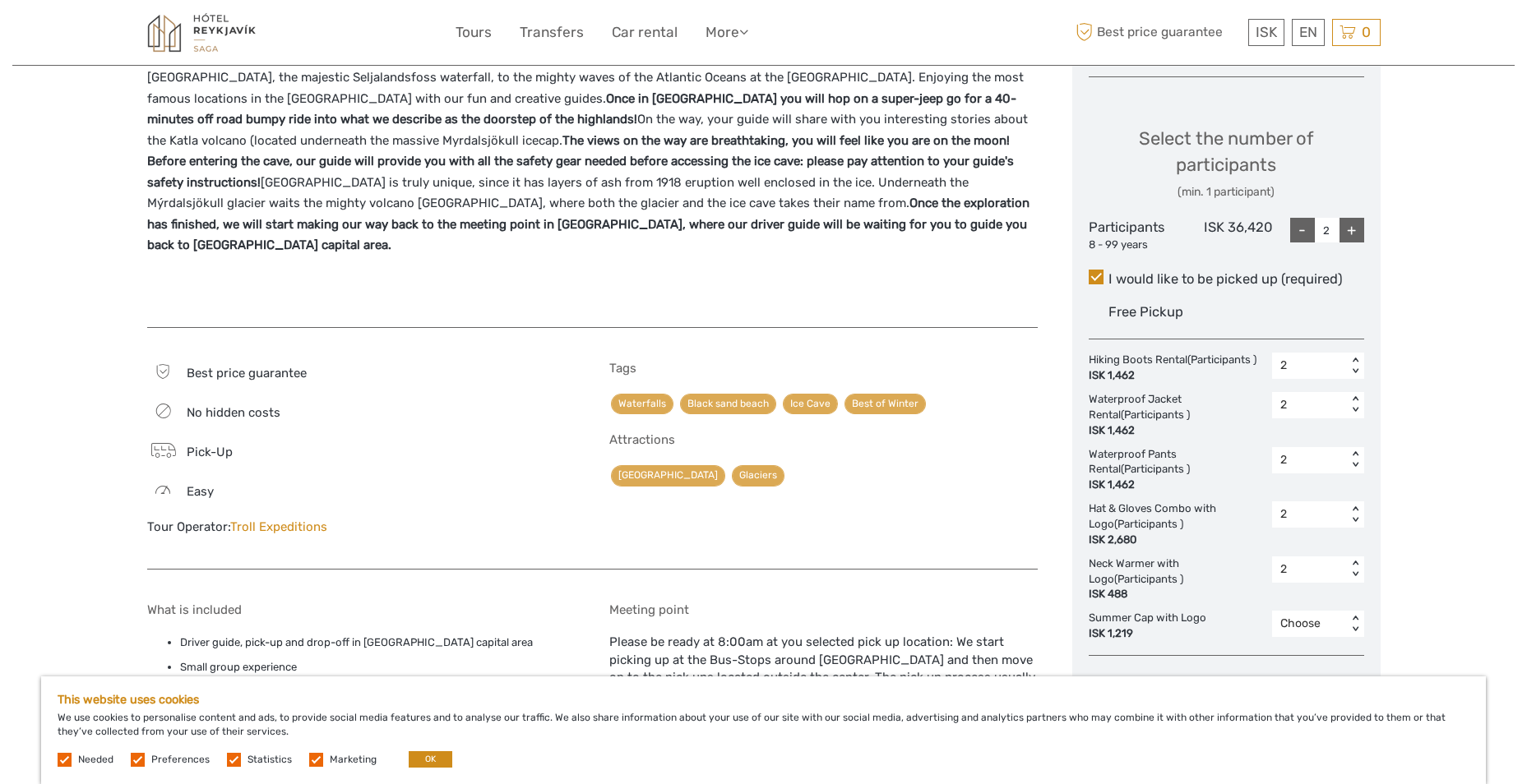
click at [291, 519] on link "Troll Expeditions" at bounding box center [279, 526] width 97 height 15
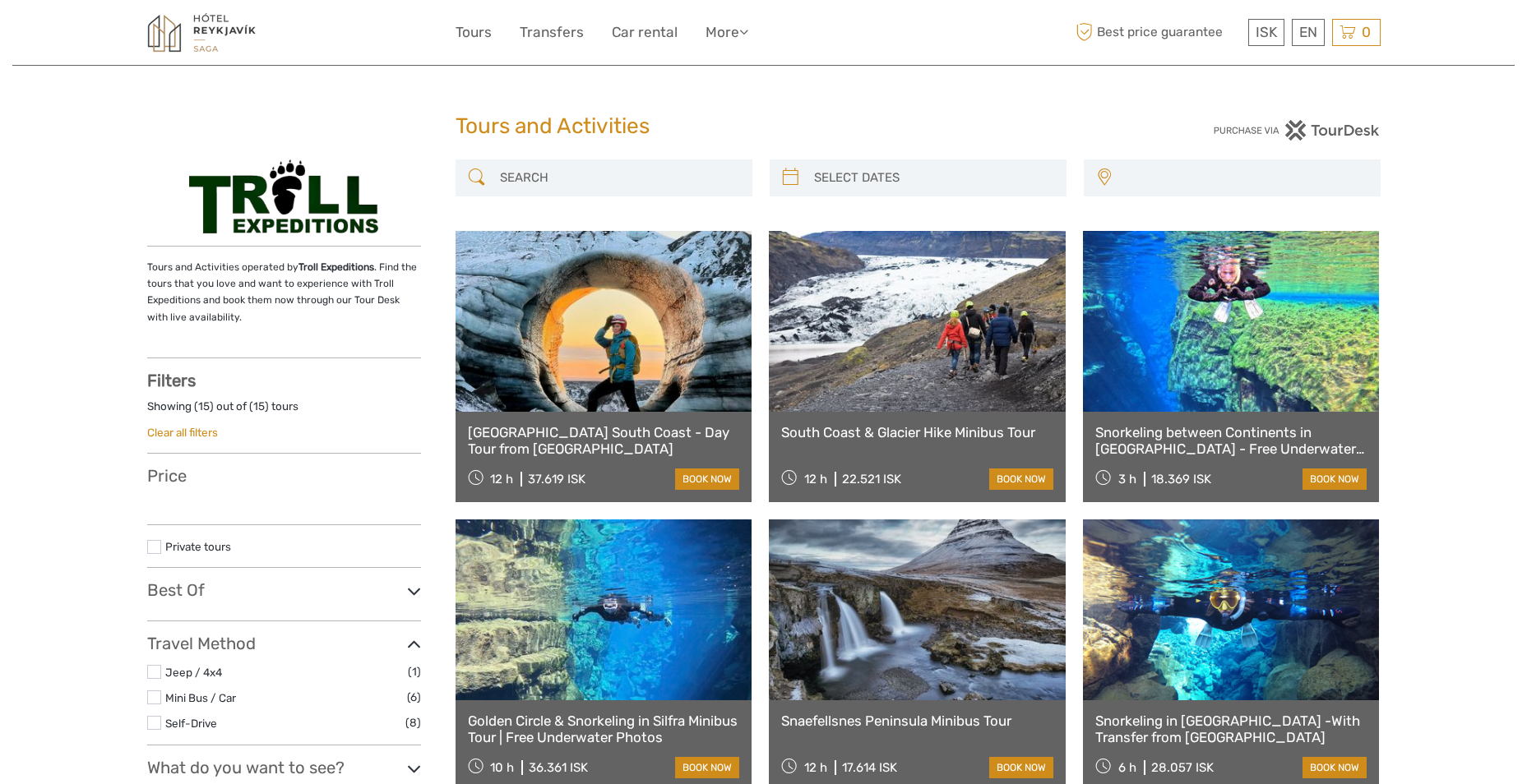
select select
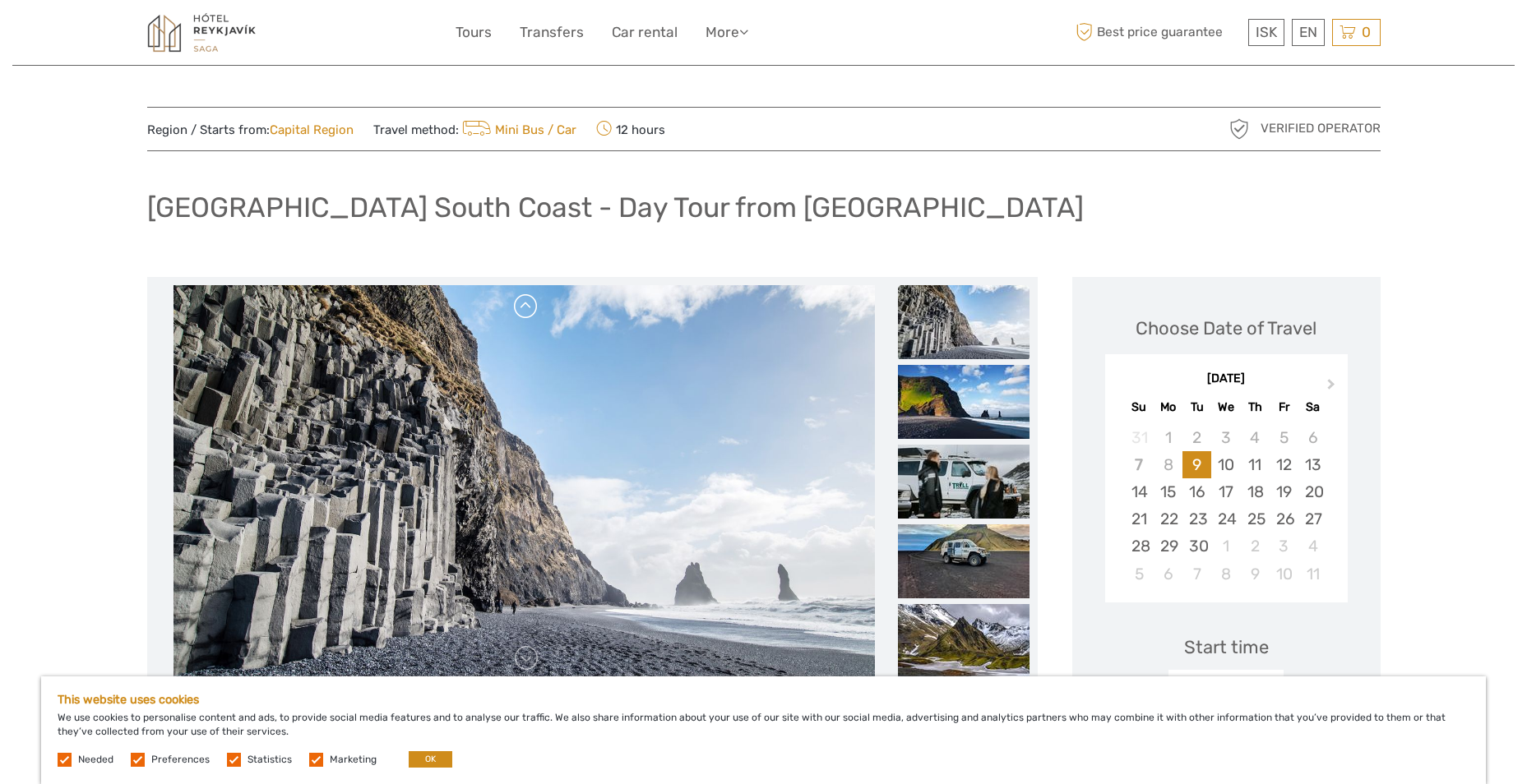
click at [521, 298] on link at bounding box center [526, 306] width 26 height 26
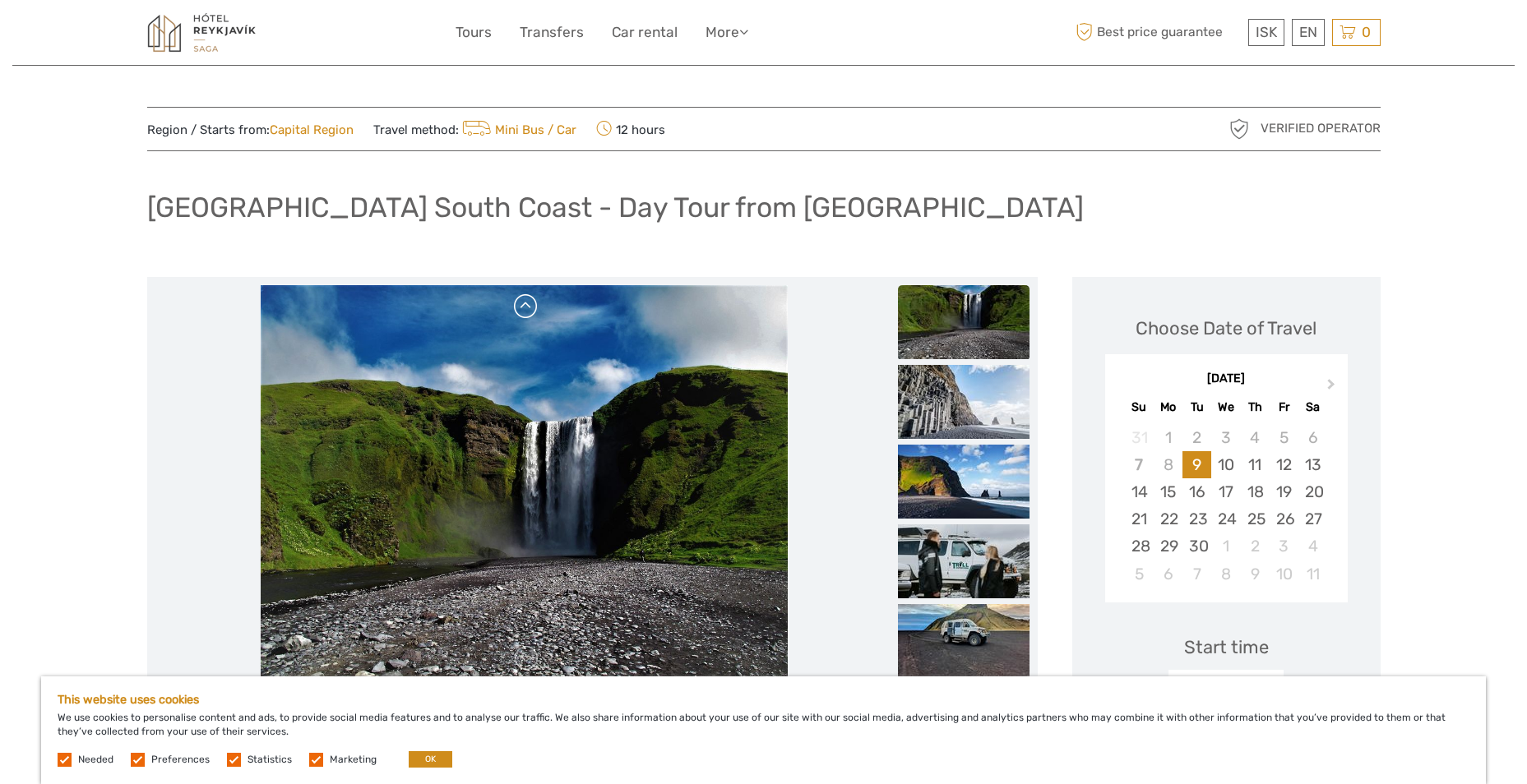
click at [521, 298] on link at bounding box center [526, 306] width 26 height 26
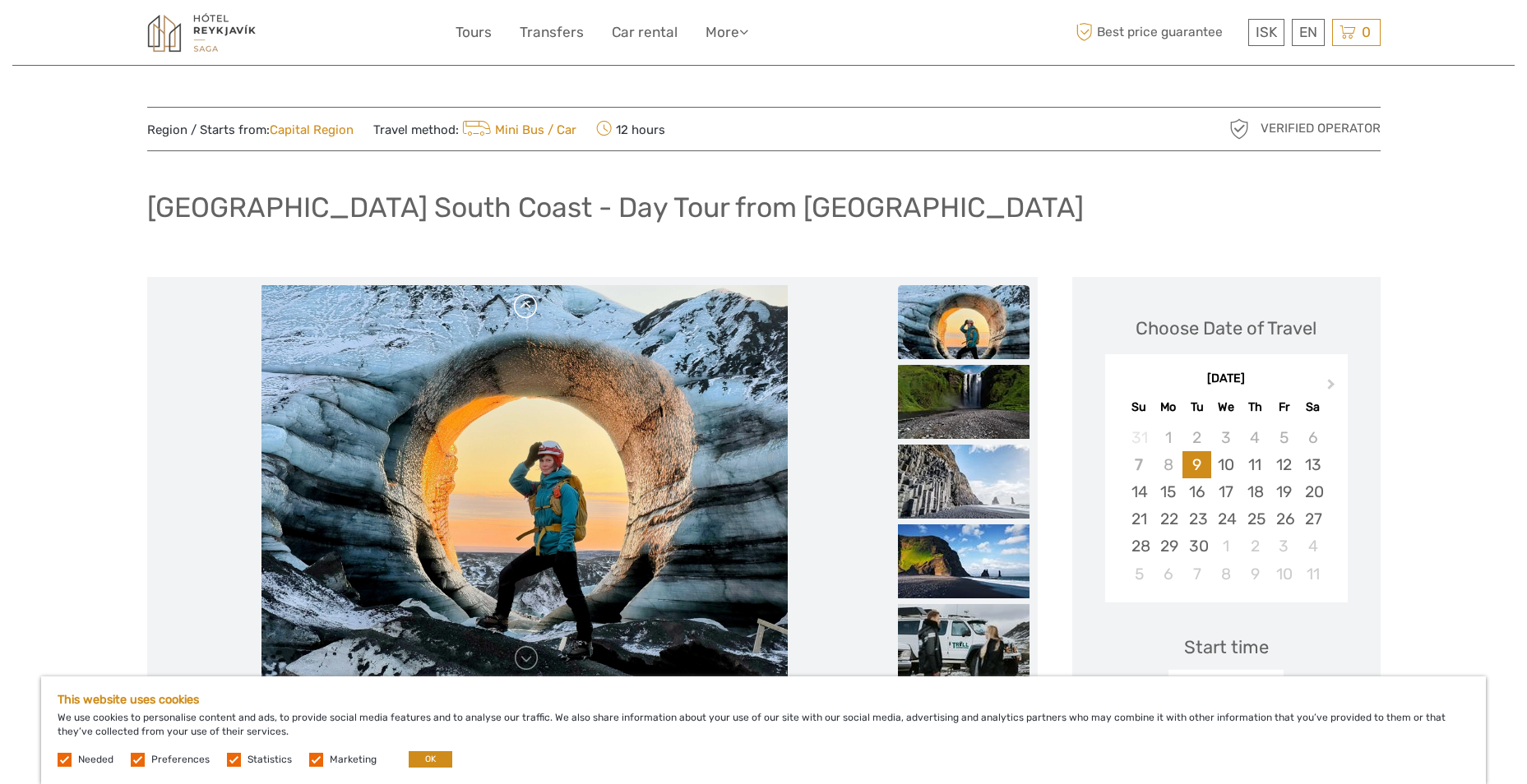
click at [521, 298] on link at bounding box center [526, 306] width 26 height 26
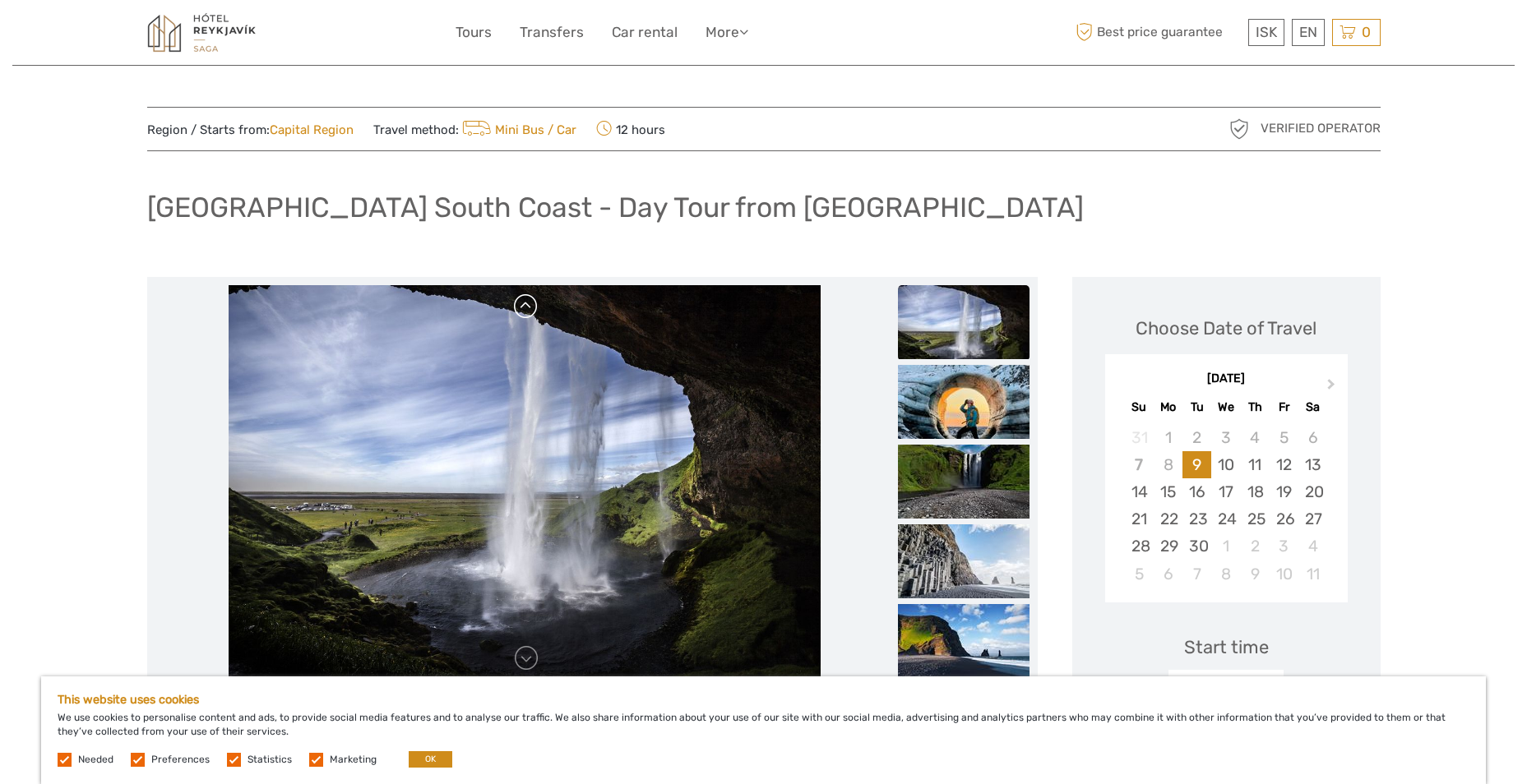
click at [521, 298] on link at bounding box center [526, 306] width 26 height 26
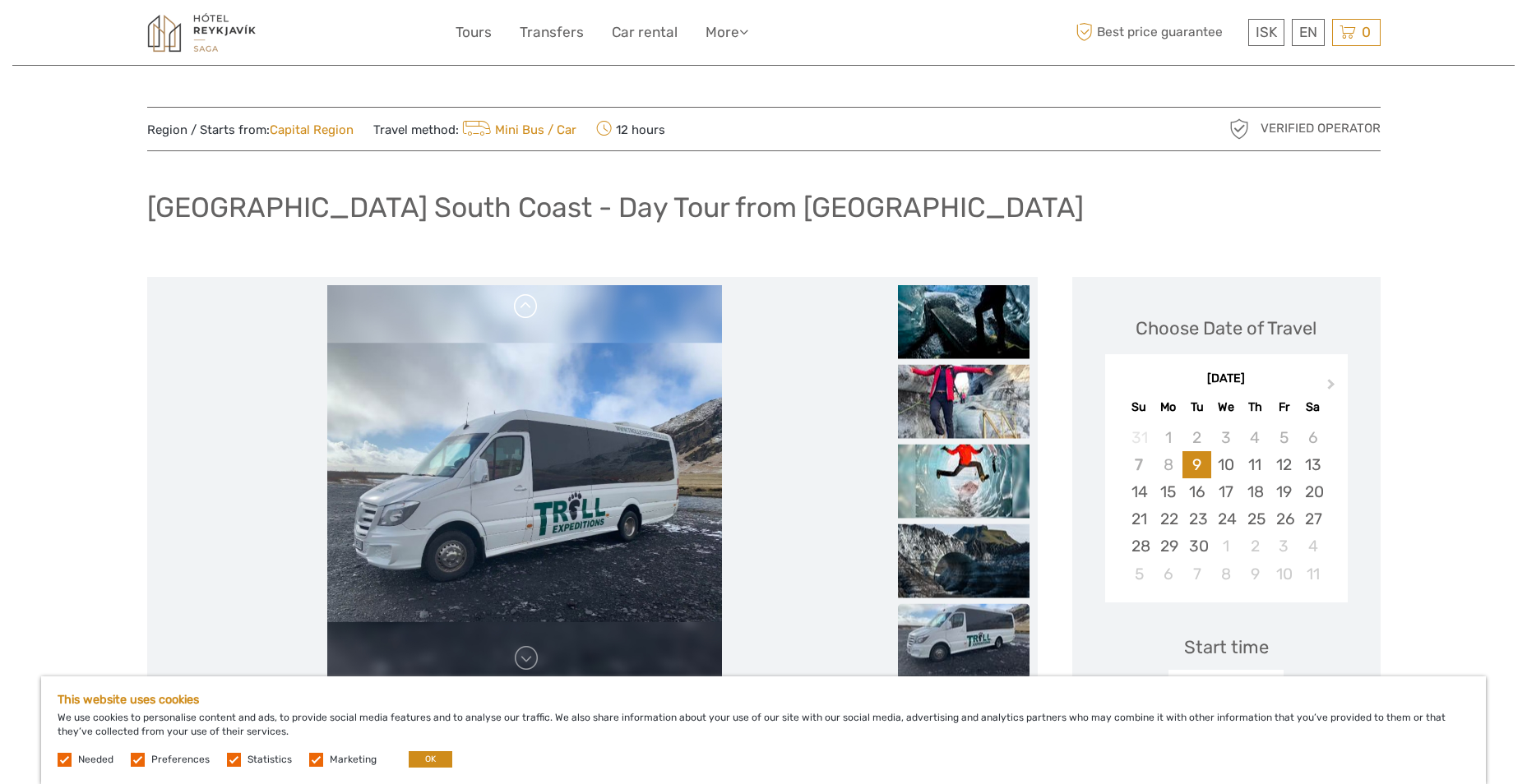
click at [521, 298] on link at bounding box center [526, 306] width 26 height 26
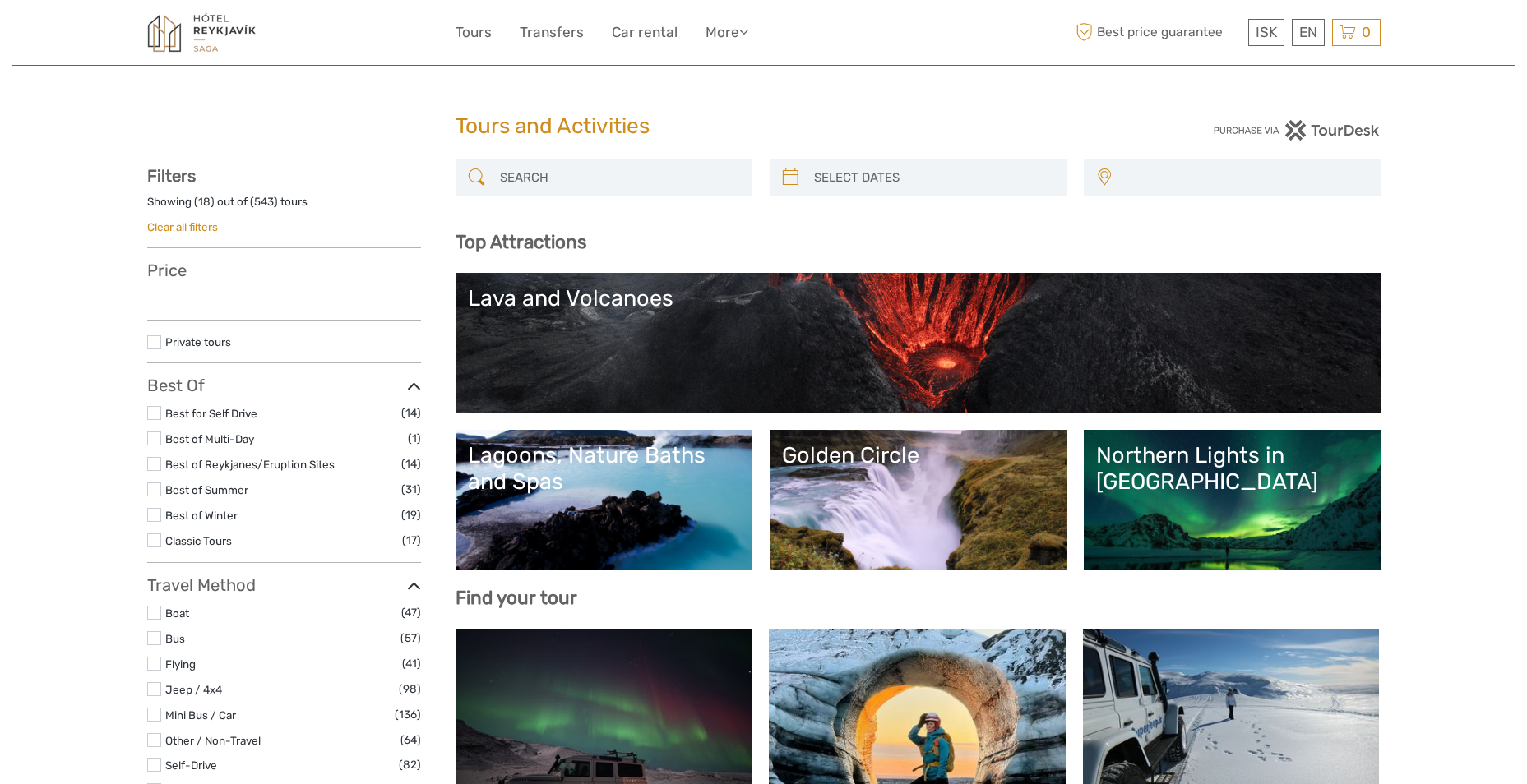
select select
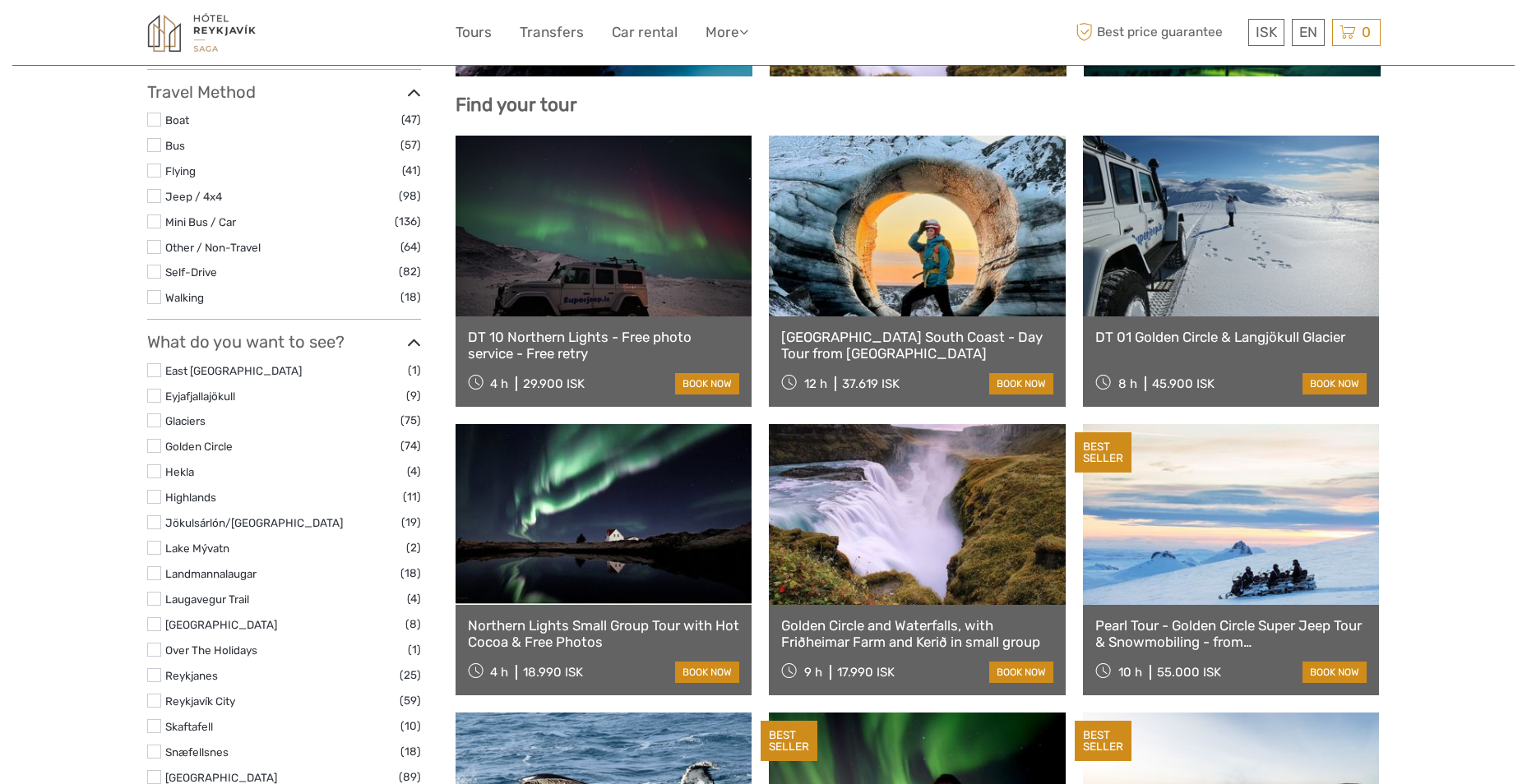
select select
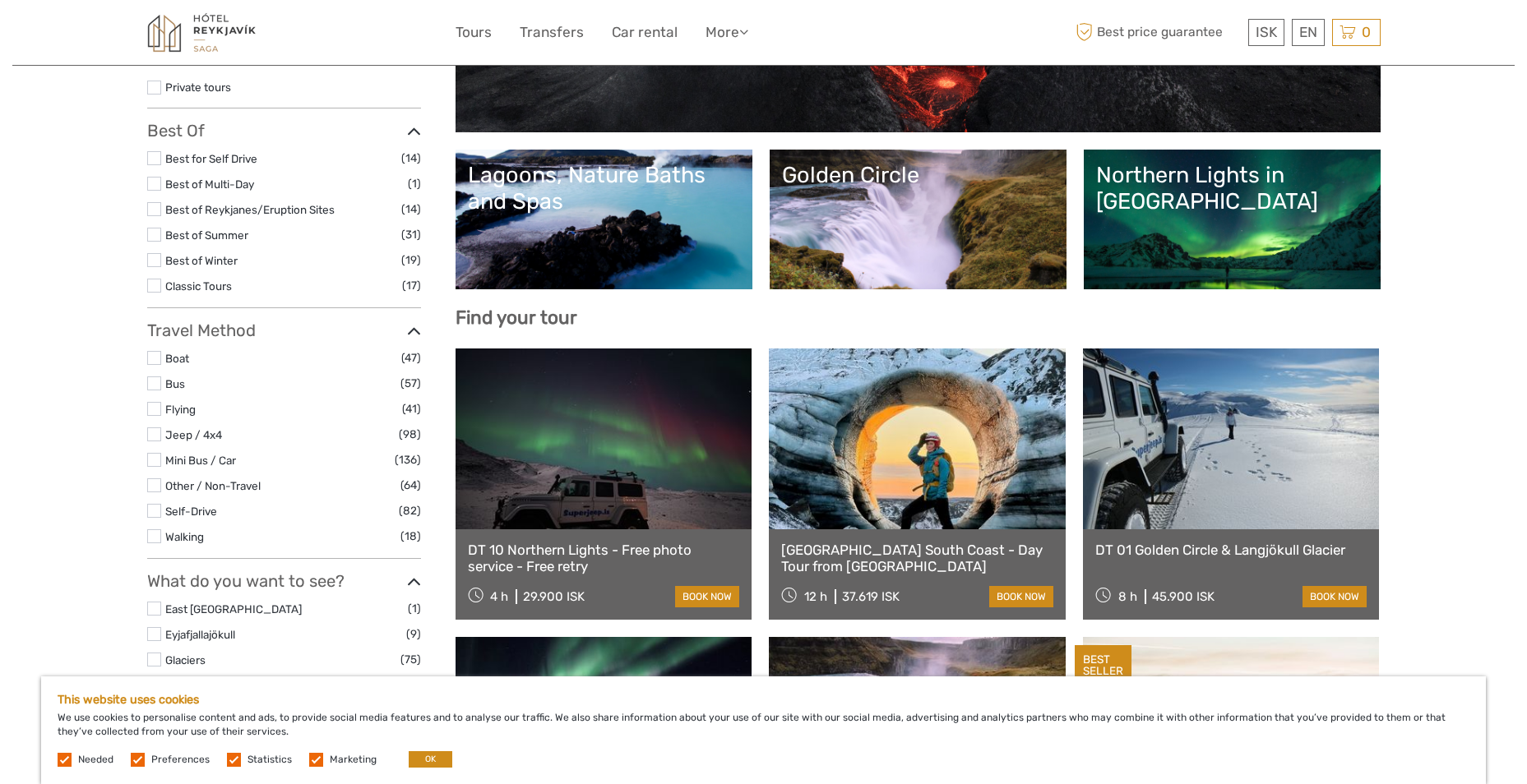
scroll to position [247, 0]
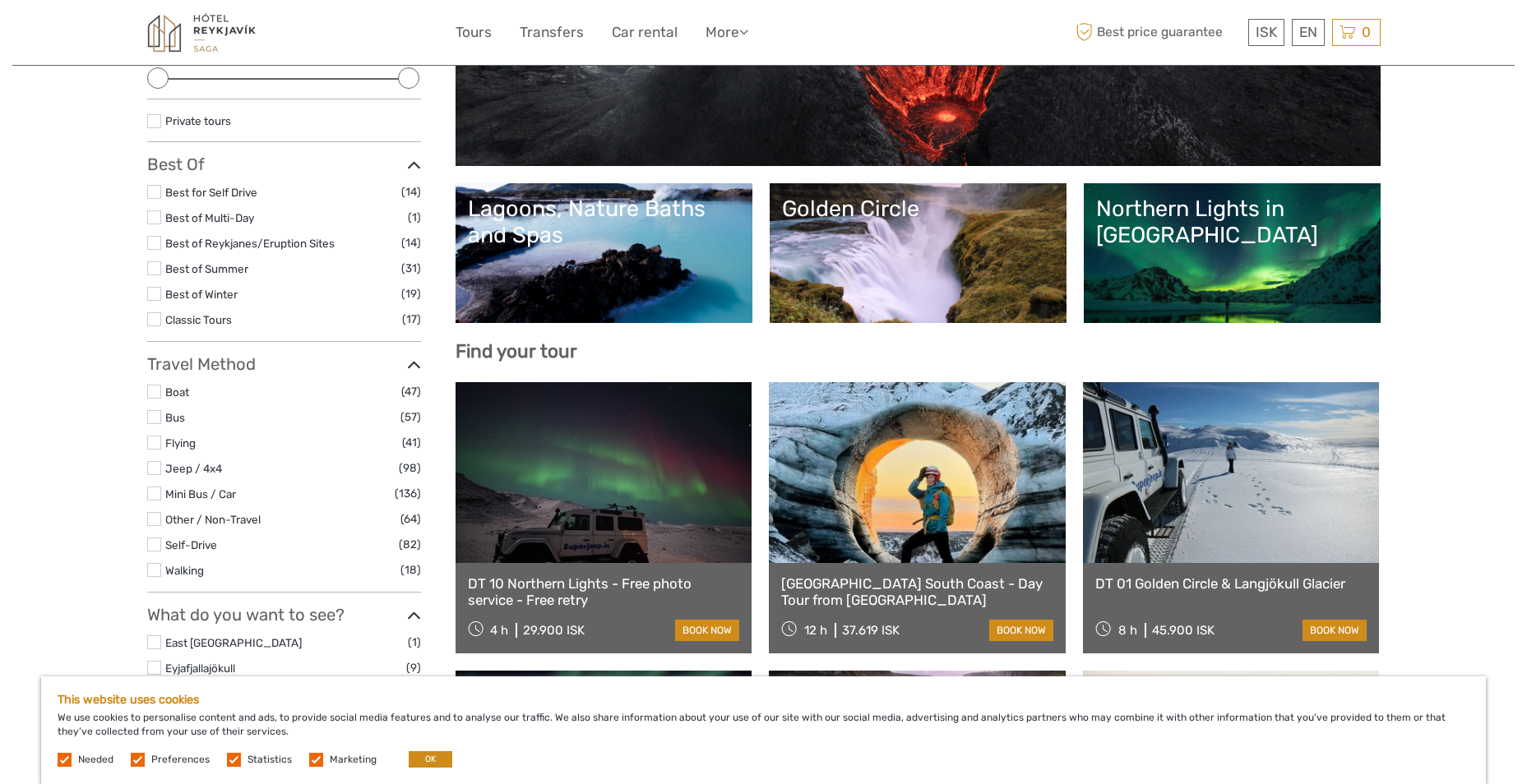
click at [923, 451] on link at bounding box center [917, 472] width 297 height 181
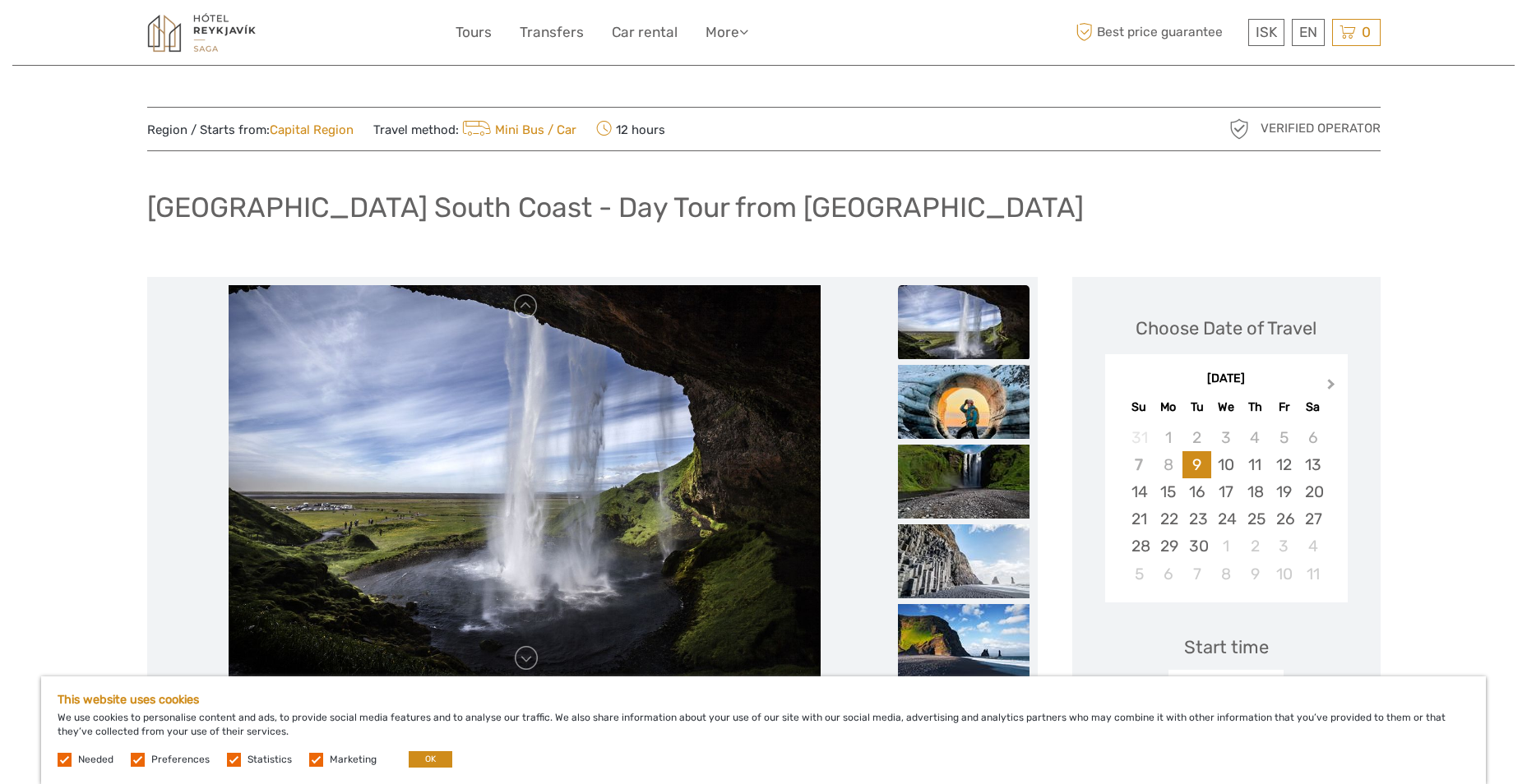
click at [1331, 387] on span "Next Month" at bounding box center [1331, 387] width 0 height 24
click at [1331, 385] on span "Next Month" at bounding box center [1331, 387] width 0 height 24
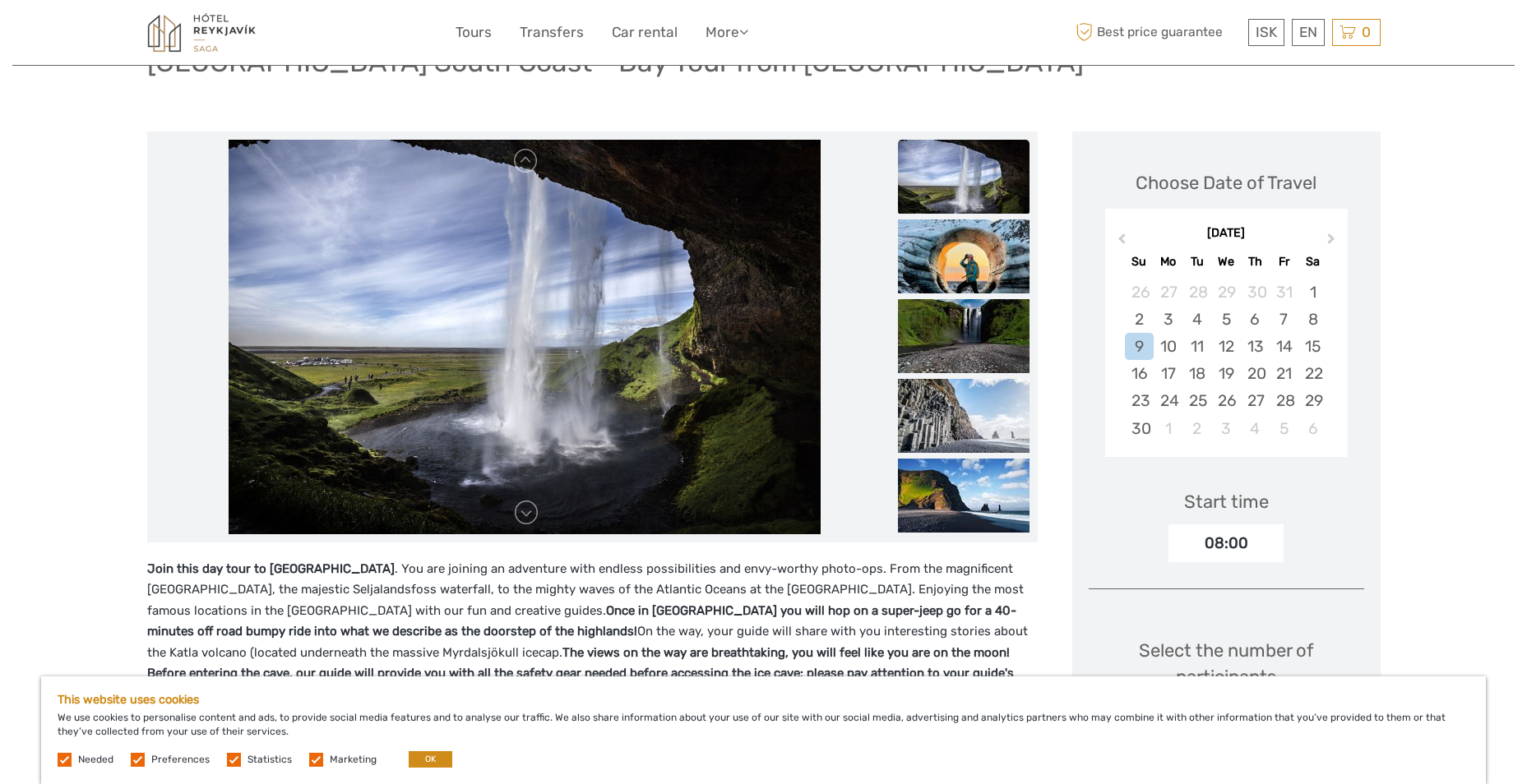
scroll to position [164, 0]
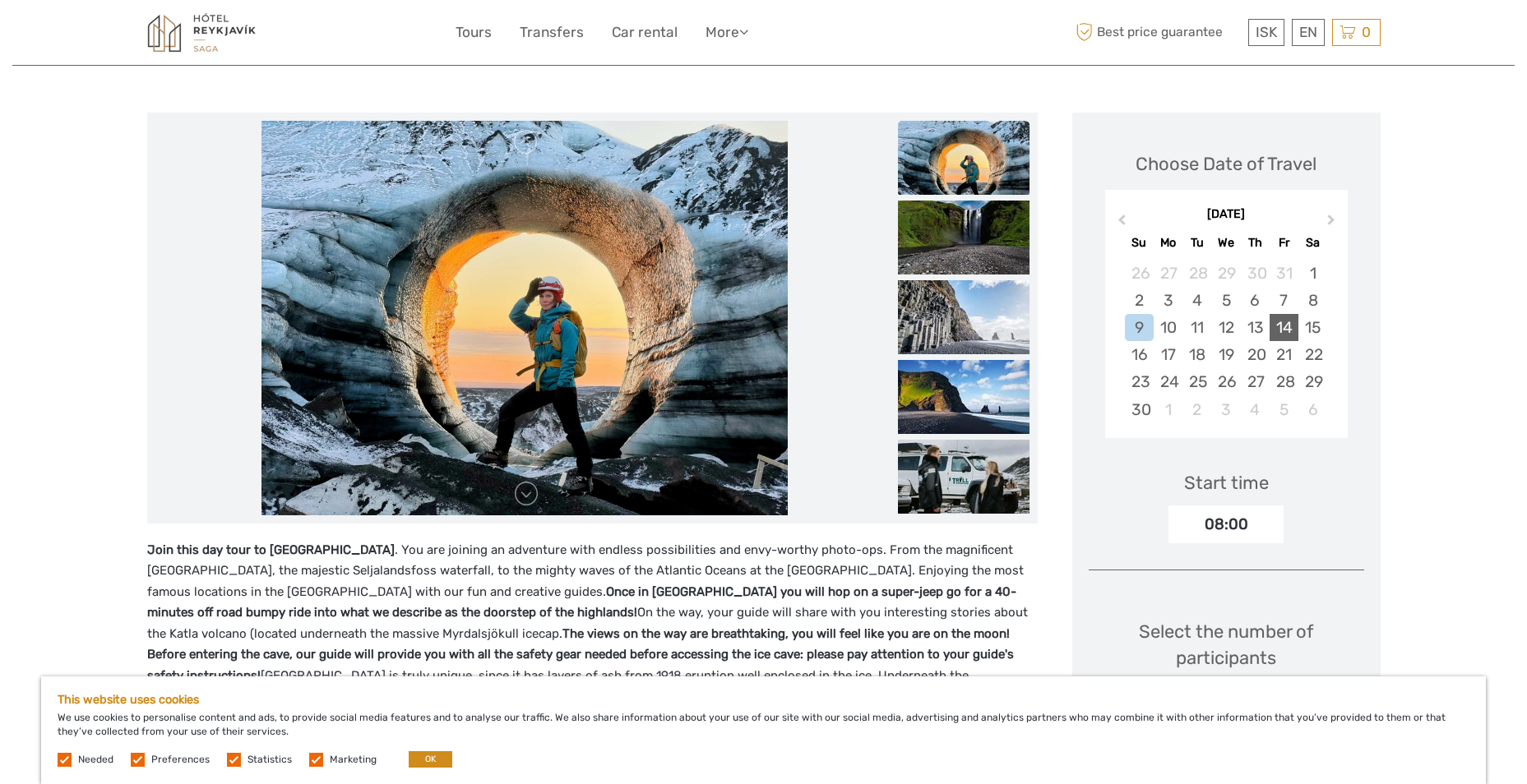
click at [1286, 333] on div "14" at bounding box center [1284, 328] width 29 height 27
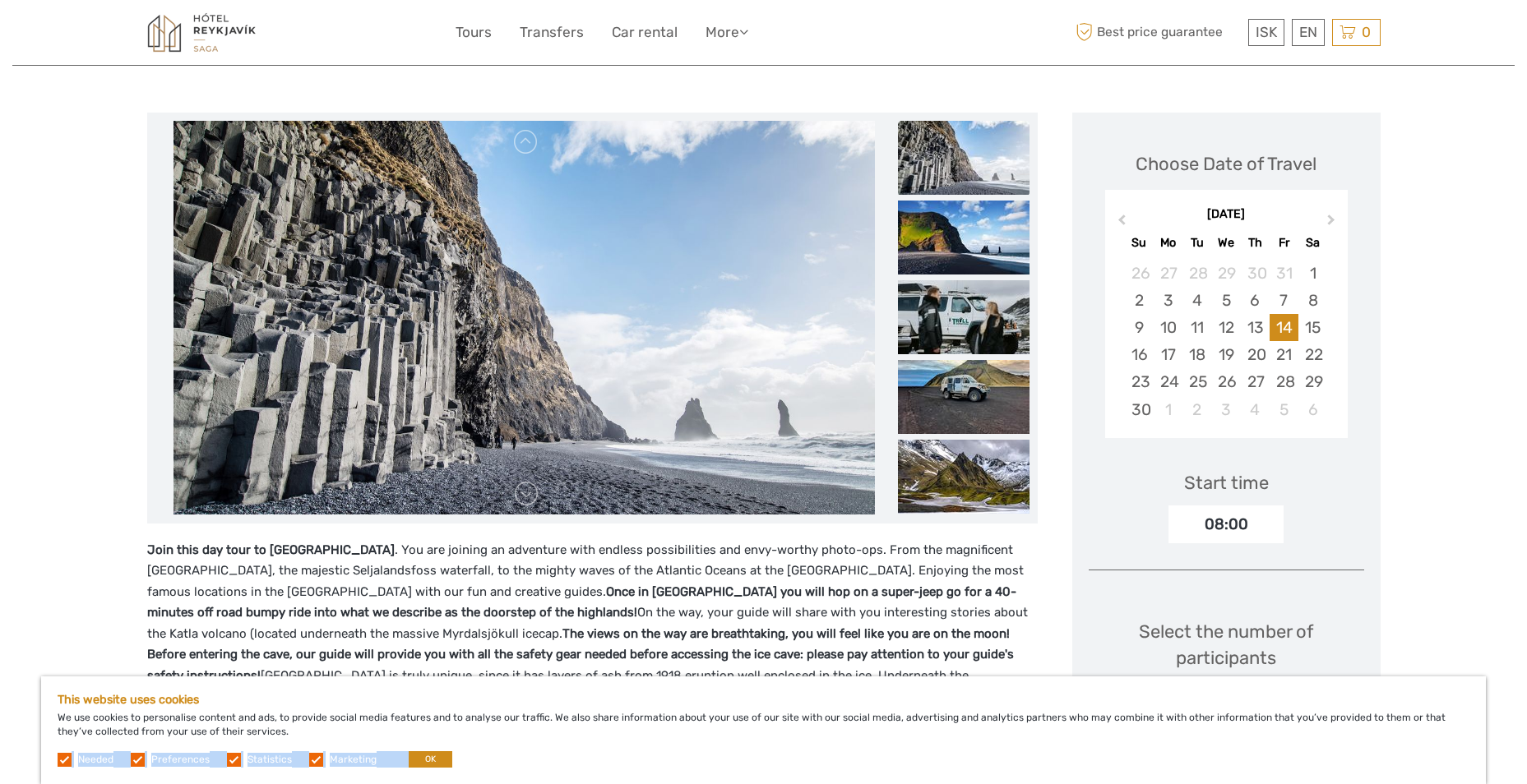
click at [420, 753] on div "This website uses cookies We use cookies to personalise content and ads, to pro…" at bounding box center [763, 730] width 1444 height 108
click at [420, 754] on button "OK" at bounding box center [430, 760] width 44 height 16
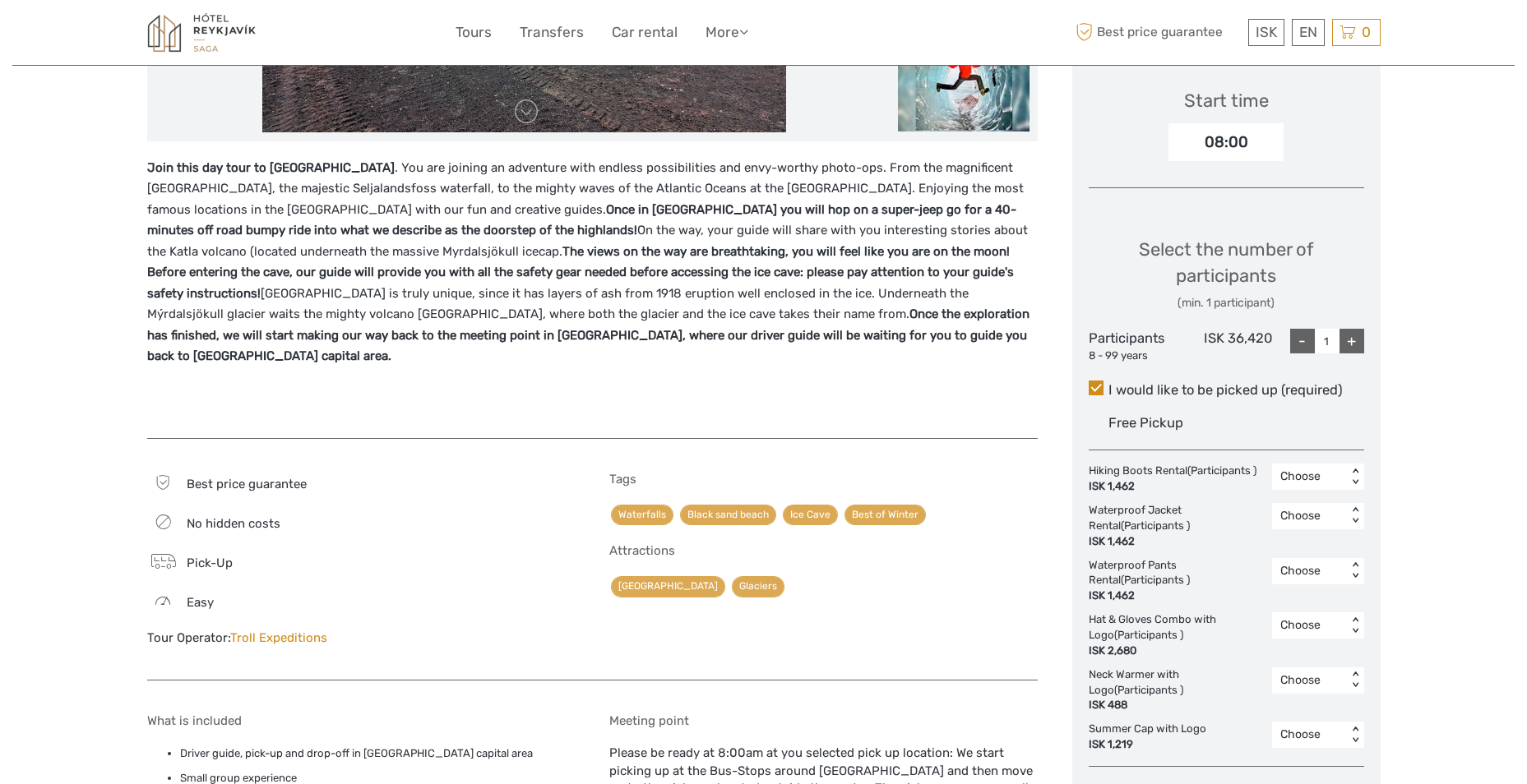
scroll to position [411, 0]
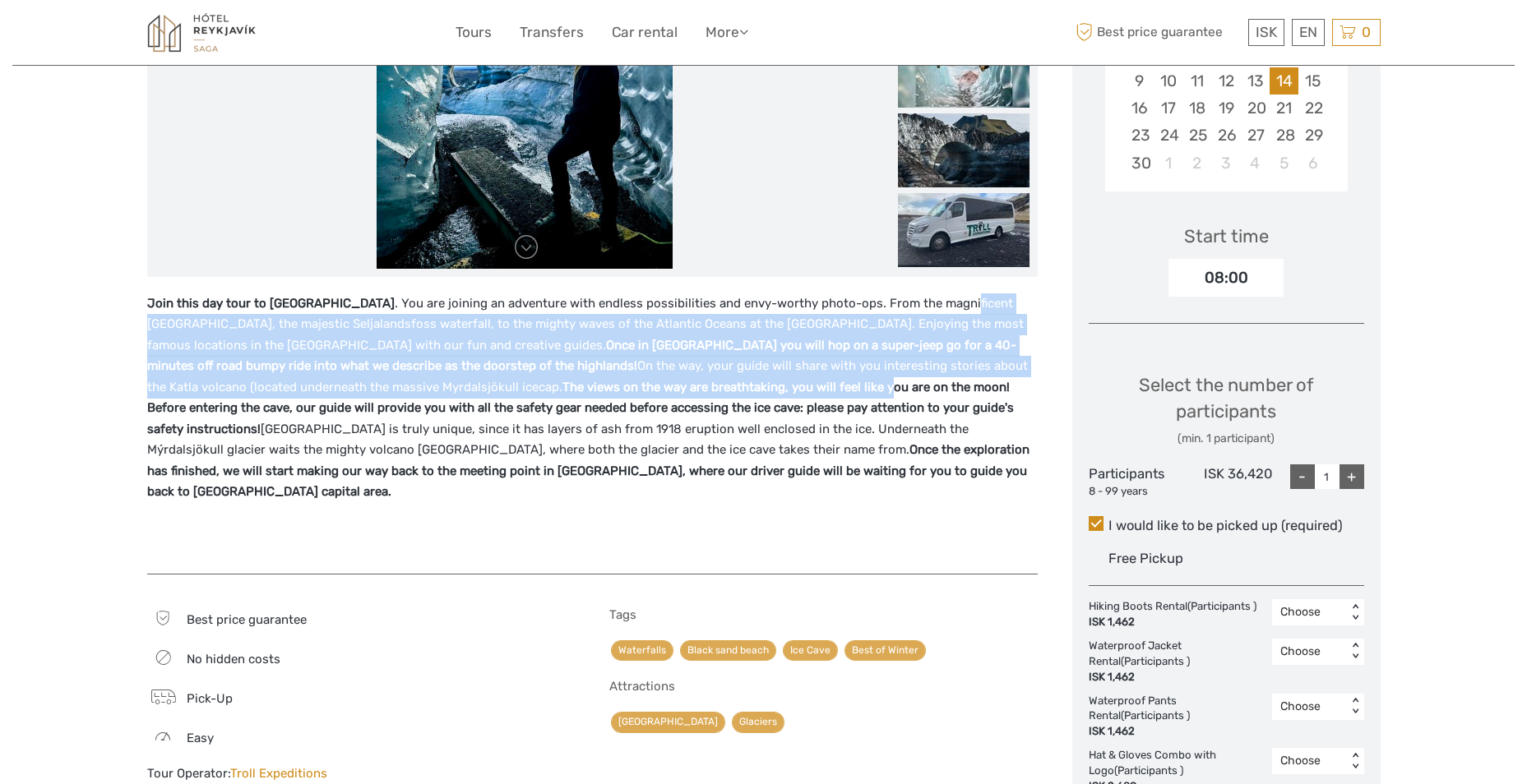
drag, startPoint x: 921, startPoint y: 300, endPoint x: 640, endPoint y: 379, distance: 291.9
click at [640, 379] on p "Join this day tour to Katla Ice Cave . You are joining an adventure with endles…" at bounding box center [592, 397] width 891 height 210
drag, startPoint x: 640, startPoint y: 379, endPoint x: 554, endPoint y: 370, distance: 86.5
click at [554, 370] on p "Join this day tour to Katla Ice Cave . You are joining an adventure with endles…" at bounding box center [592, 397] width 891 height 210
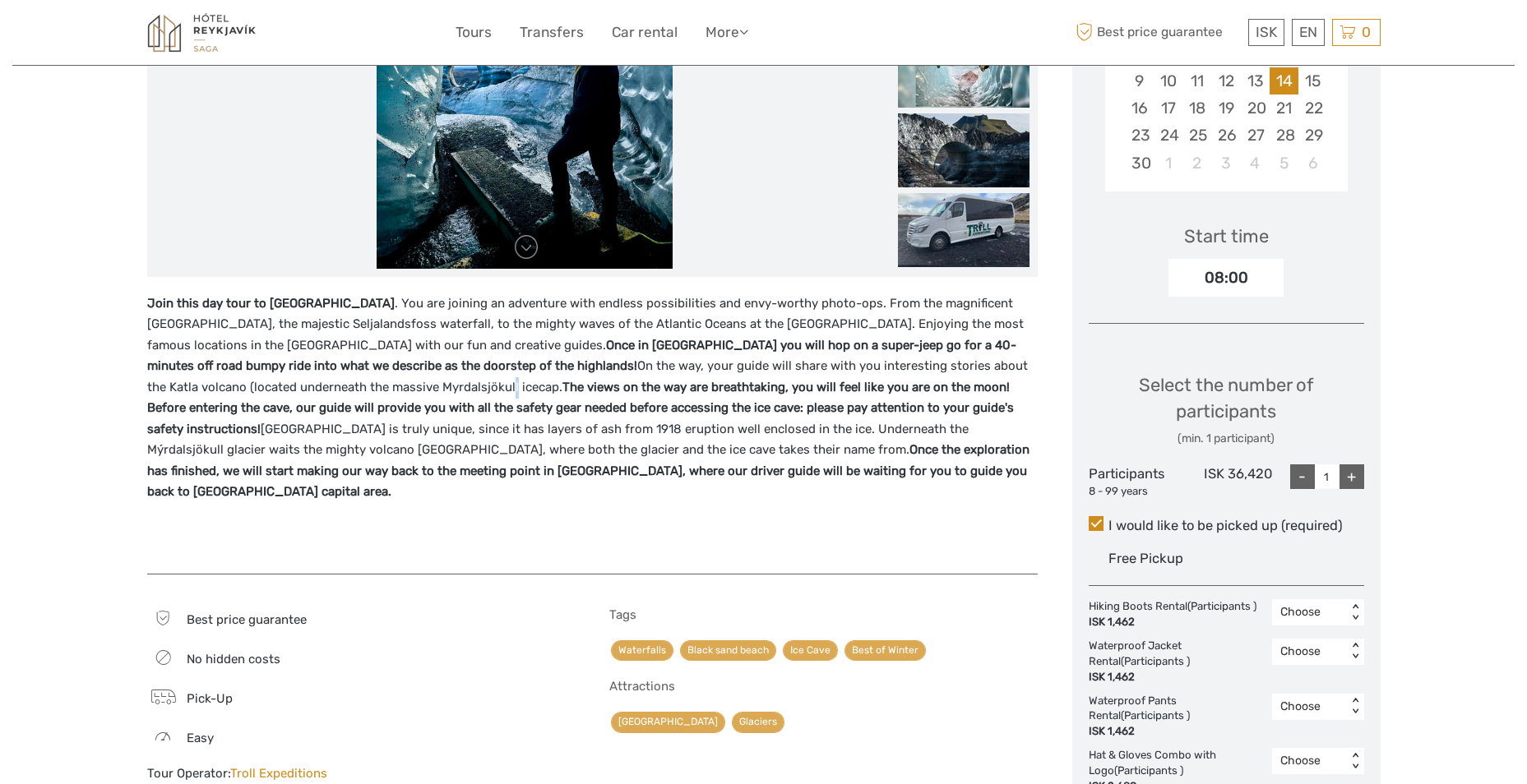
click at [269, 391] on p "Join this day tour to Katla Ice Cave . You are joining an adventure with endles…" at bounding box center [592, 397] width 891 height 210
drag, startPoint x: 269, startPoint y: 391, endPoint x: 397, endPoint y: 386, distance: 128.1
click at [397, 386] on strong "The views on the way are breathtaking, you will feel like you are on the moon! …" at bounding box center [580, 407] width 867 height 56
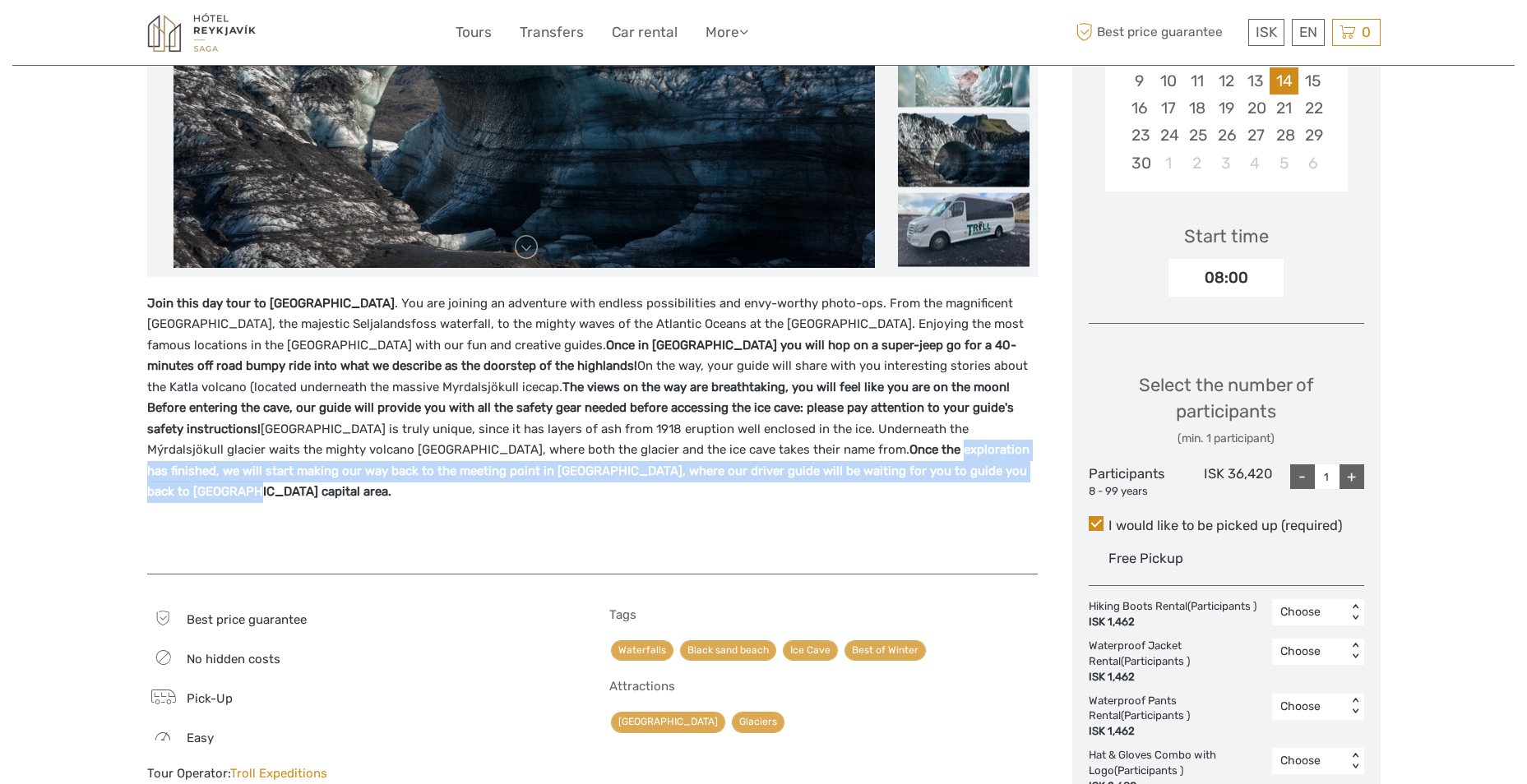
drag, startPoint x: 473, startPoint y: 450, endPoint x: 641, endPoint y: 468, distance: 169.0
click at [641, 468] on p "Join this day tour to Katla Ice Cave . You are joining an adventure with endles…" at bounding box center [592, 397] width 891 height 210
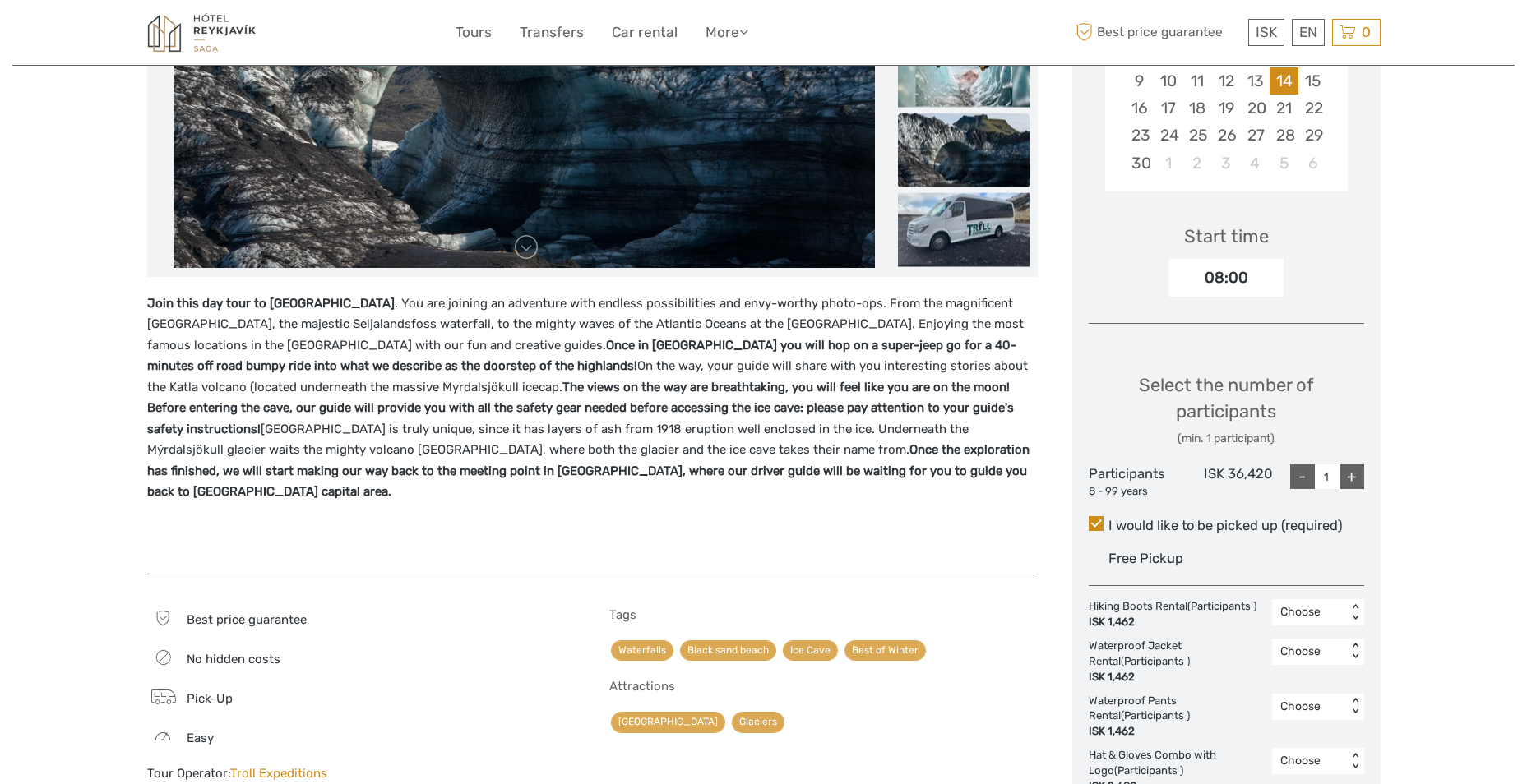
drag, startPoint x: 641, startPoint y: 468, endPoint x: 757, endPoint y: 492, distance: 118.5
click at [757, 492] on div "Join this day tour to Katla Ice Cave . You are joining an adventure with endles…" at bounding box center [592, 426] width 891 height 265
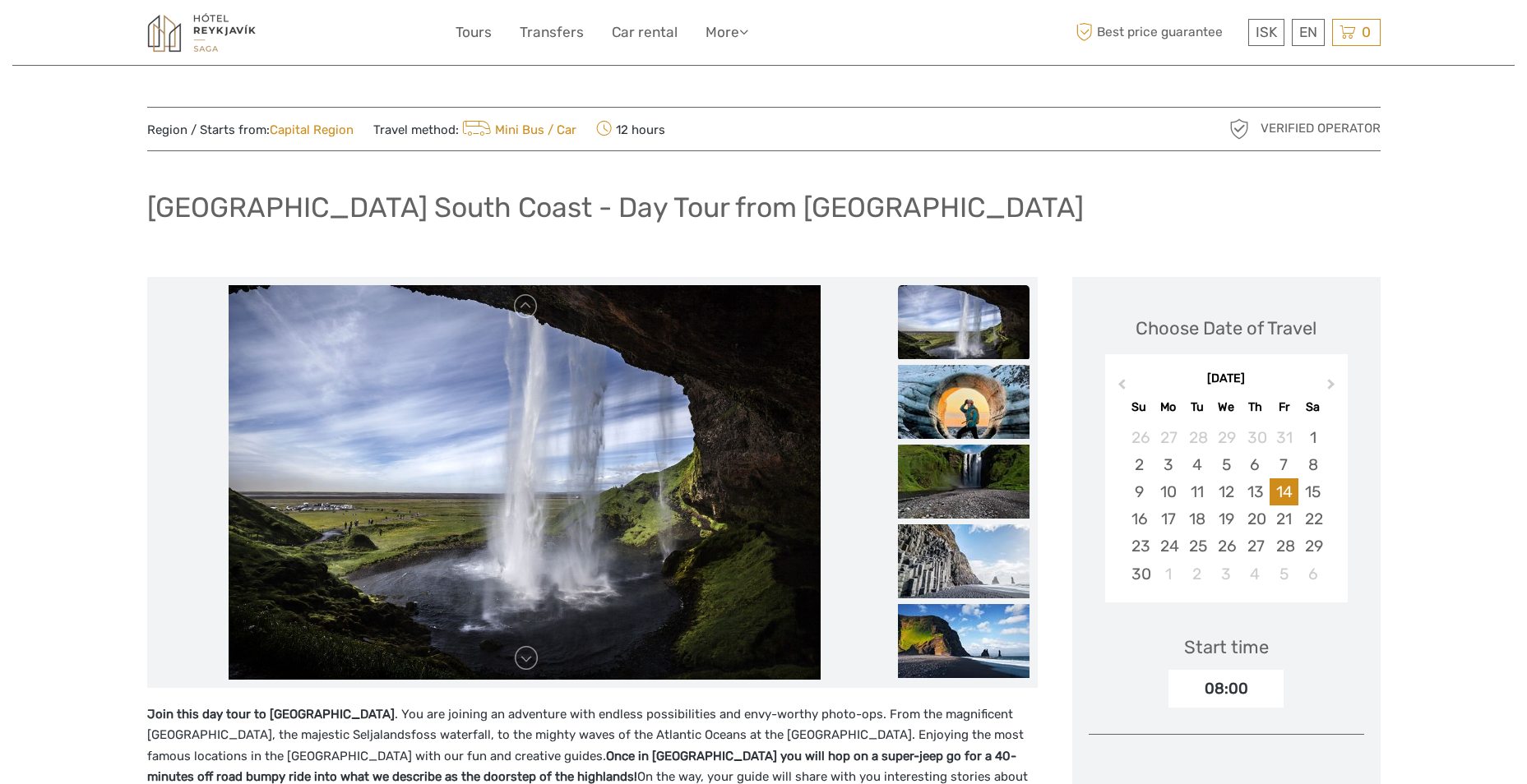
scroll to position [328, 0]
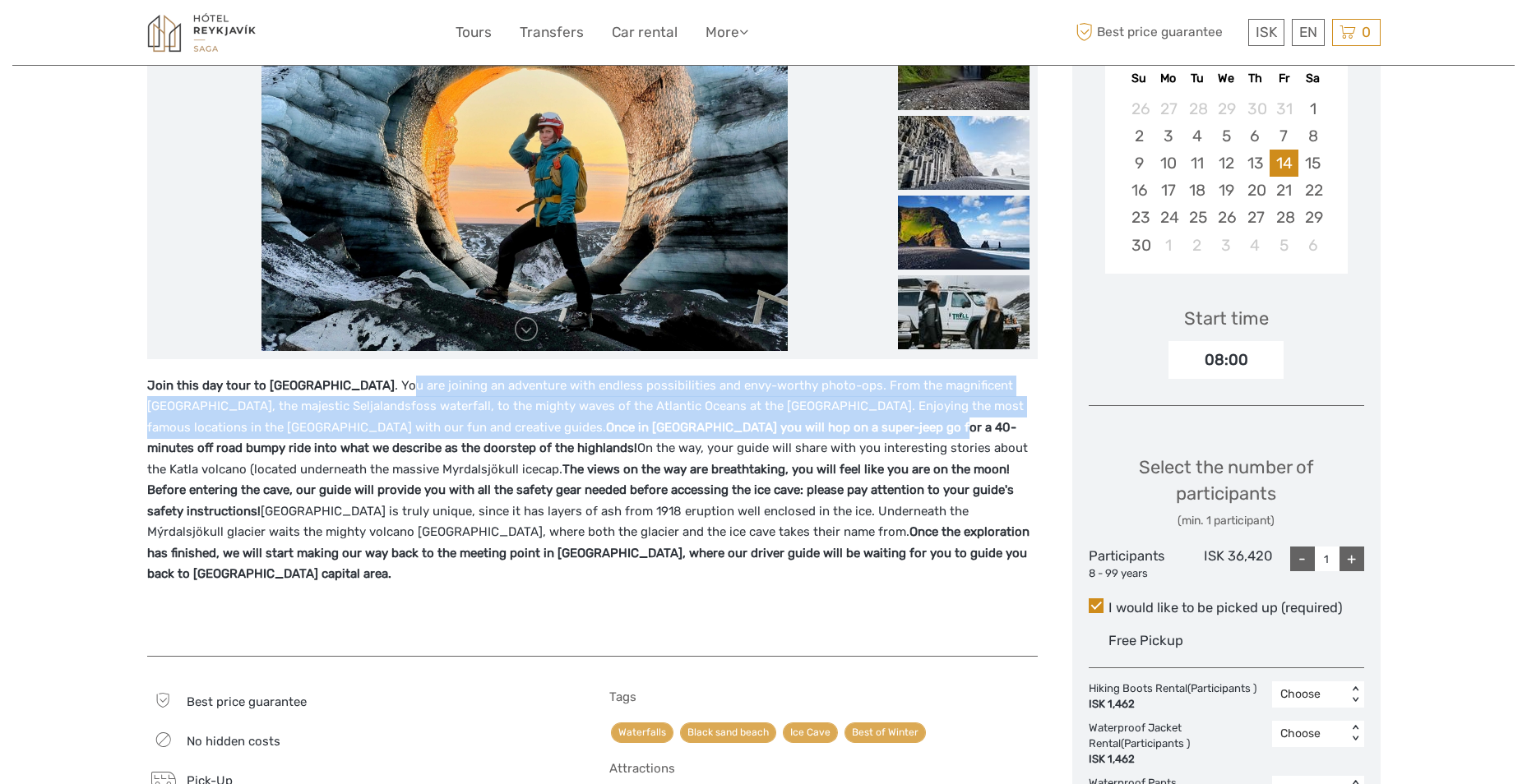
drag, startPoint x: 362, startPoint y: 389, endPoint x: 754, endPoint y: 428, distance: 393.9
click at [754, 428] on p "Join this day tour to Katla Ice Cave . You are joining an adventure with endles…" at bounding box center [592, 480] width 891 height 210
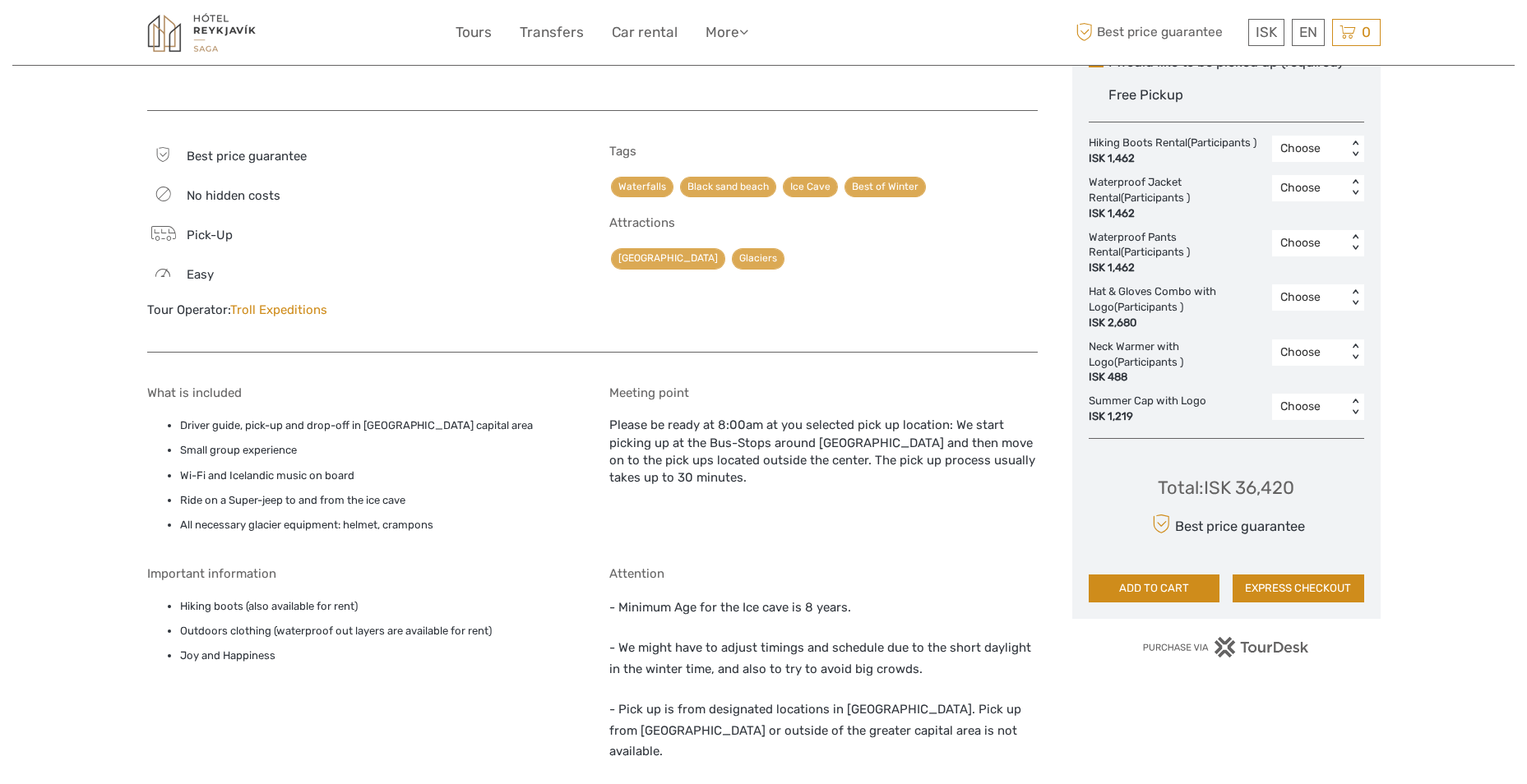
scroll to position [904, 0]
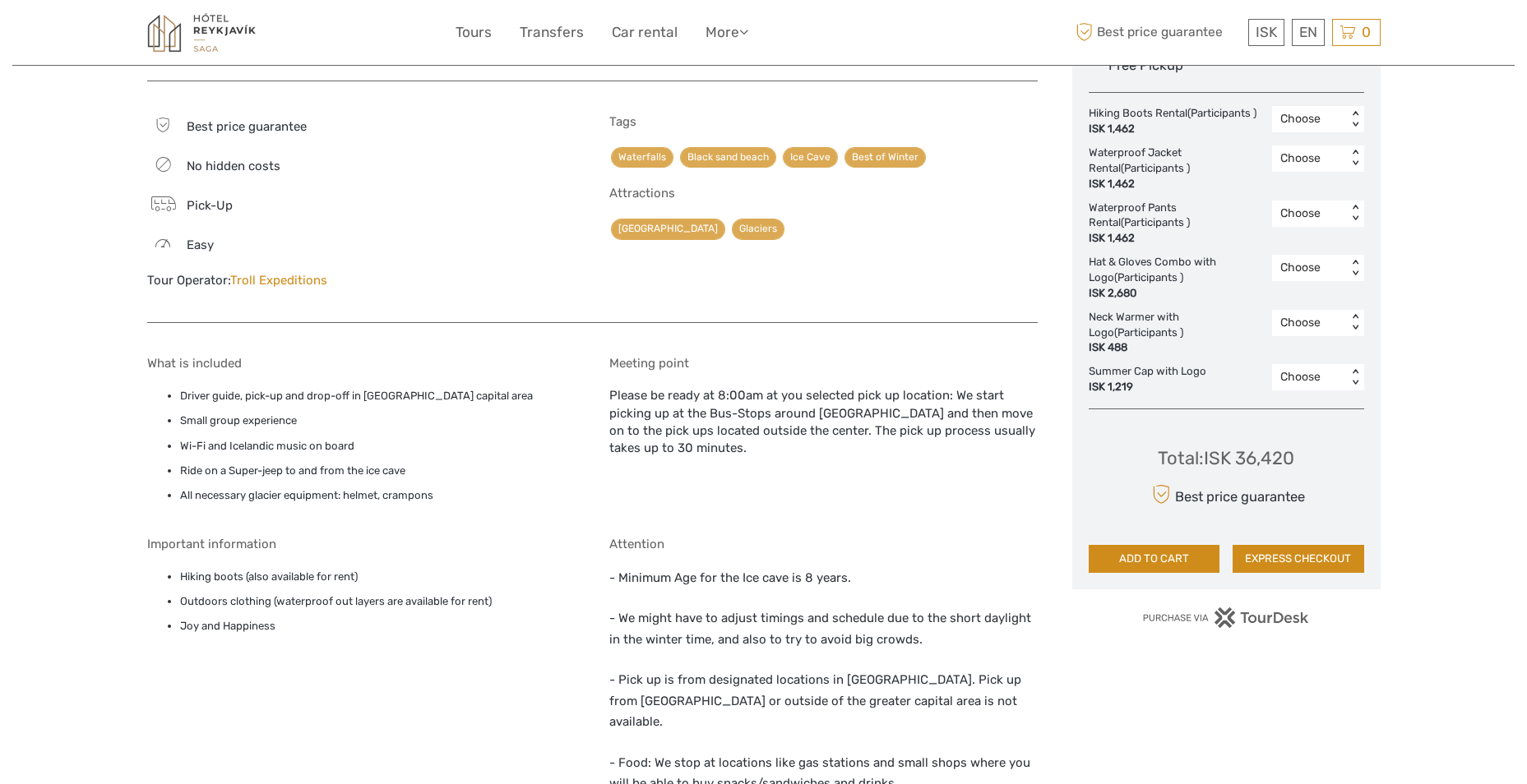
click at [1161, 493] on icon at bounding box center [1161, 495] width 17 height 29
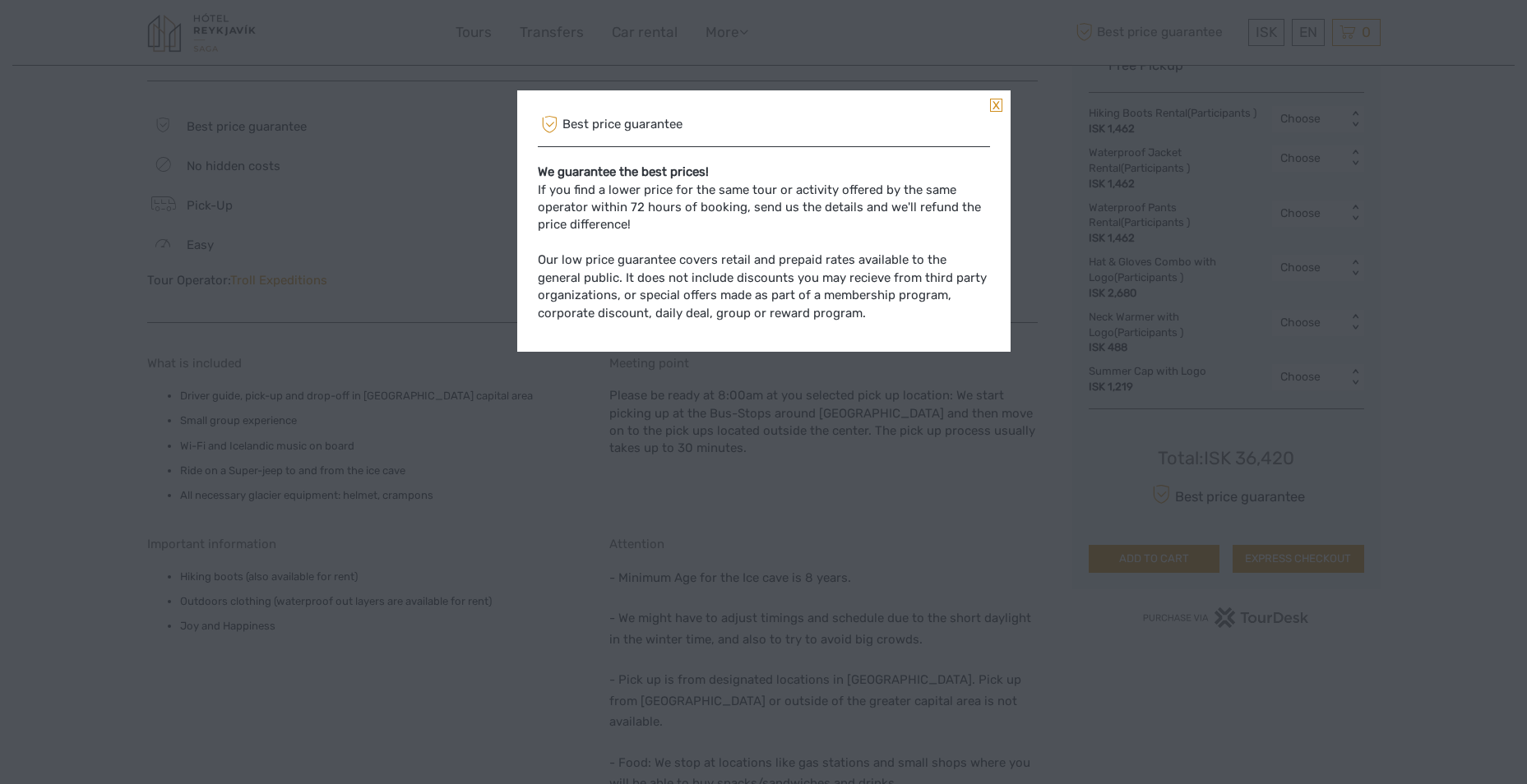
click at [996, 104] on link at bounding box center [996, 105] width 13 height 13
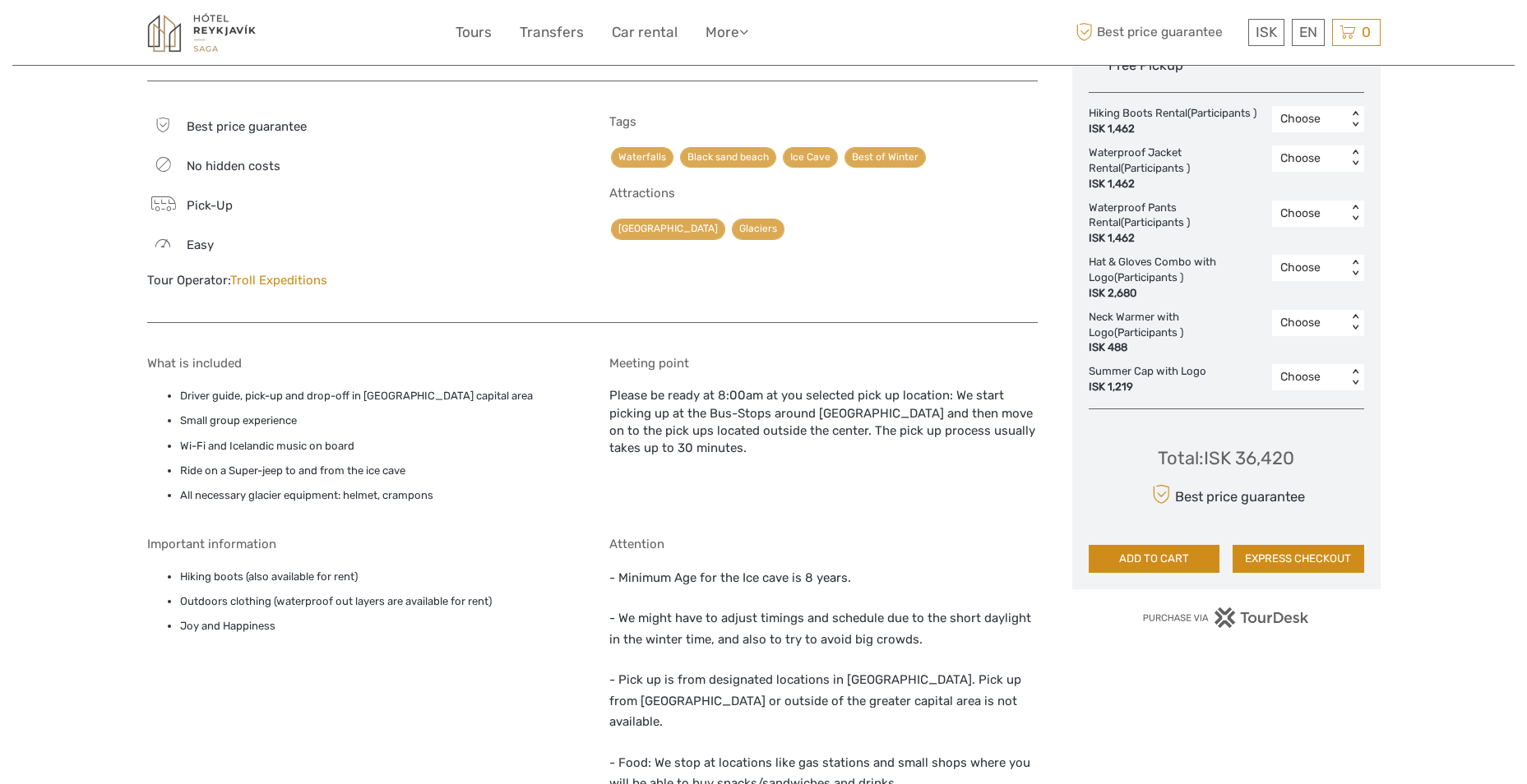
click at [1305, 556] on button "EXPRESS CHECKOUT" at bounding box center [1298, 558] width 132 height 28
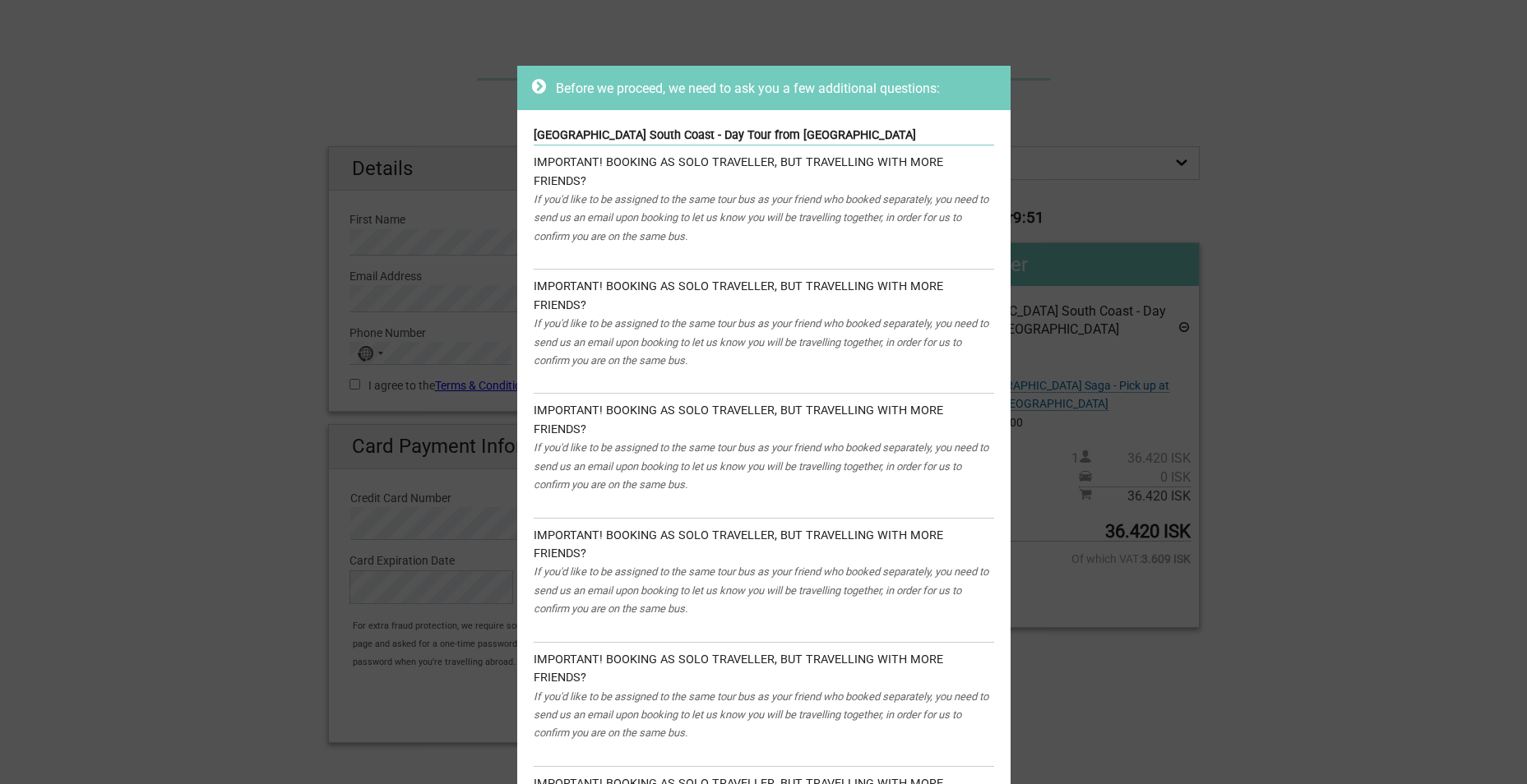
click at [532, 85] on icon at bounding box center [538, 86] width 14 height 16
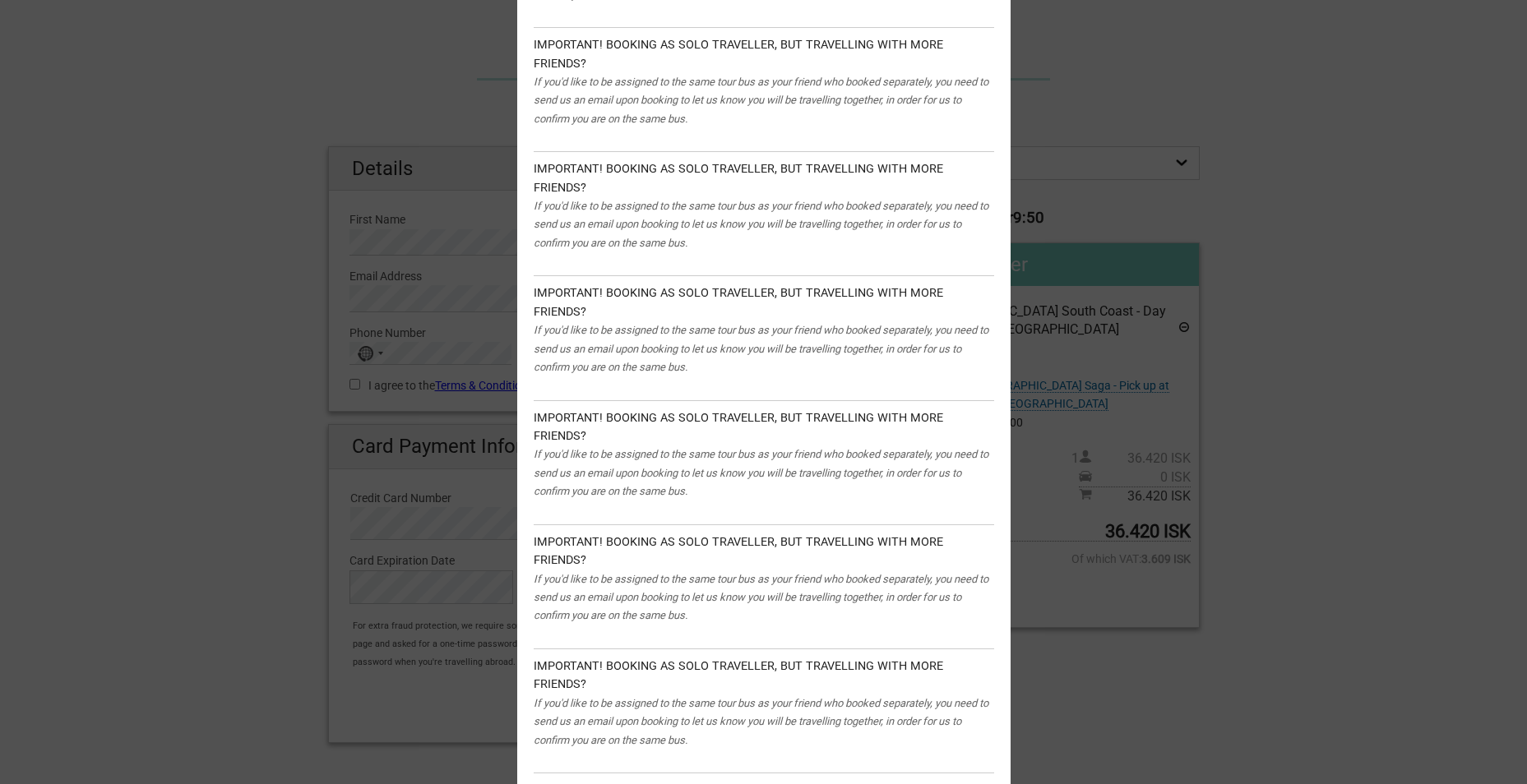
scroll to position [1105, 0]
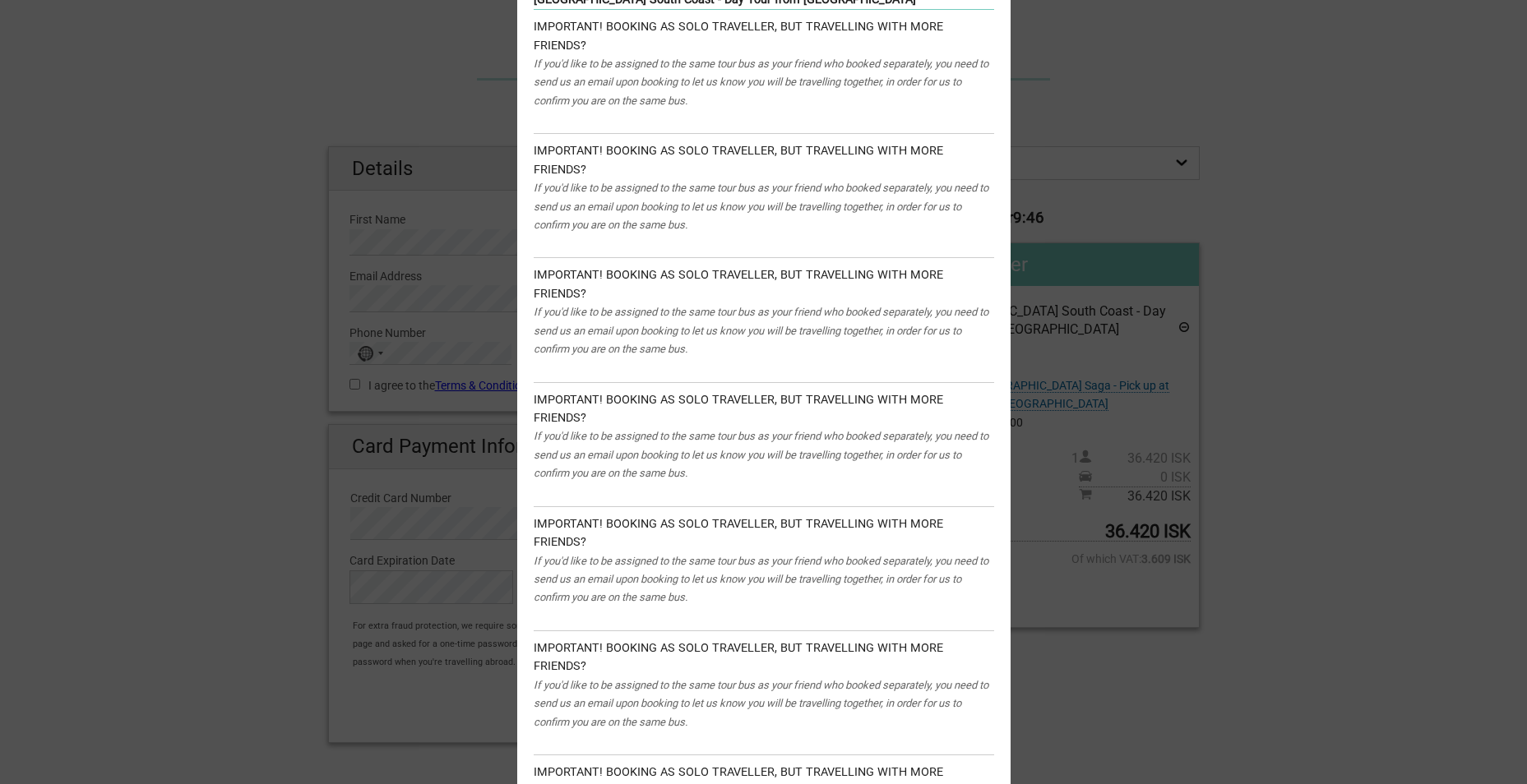
scroll to position [0, 0]
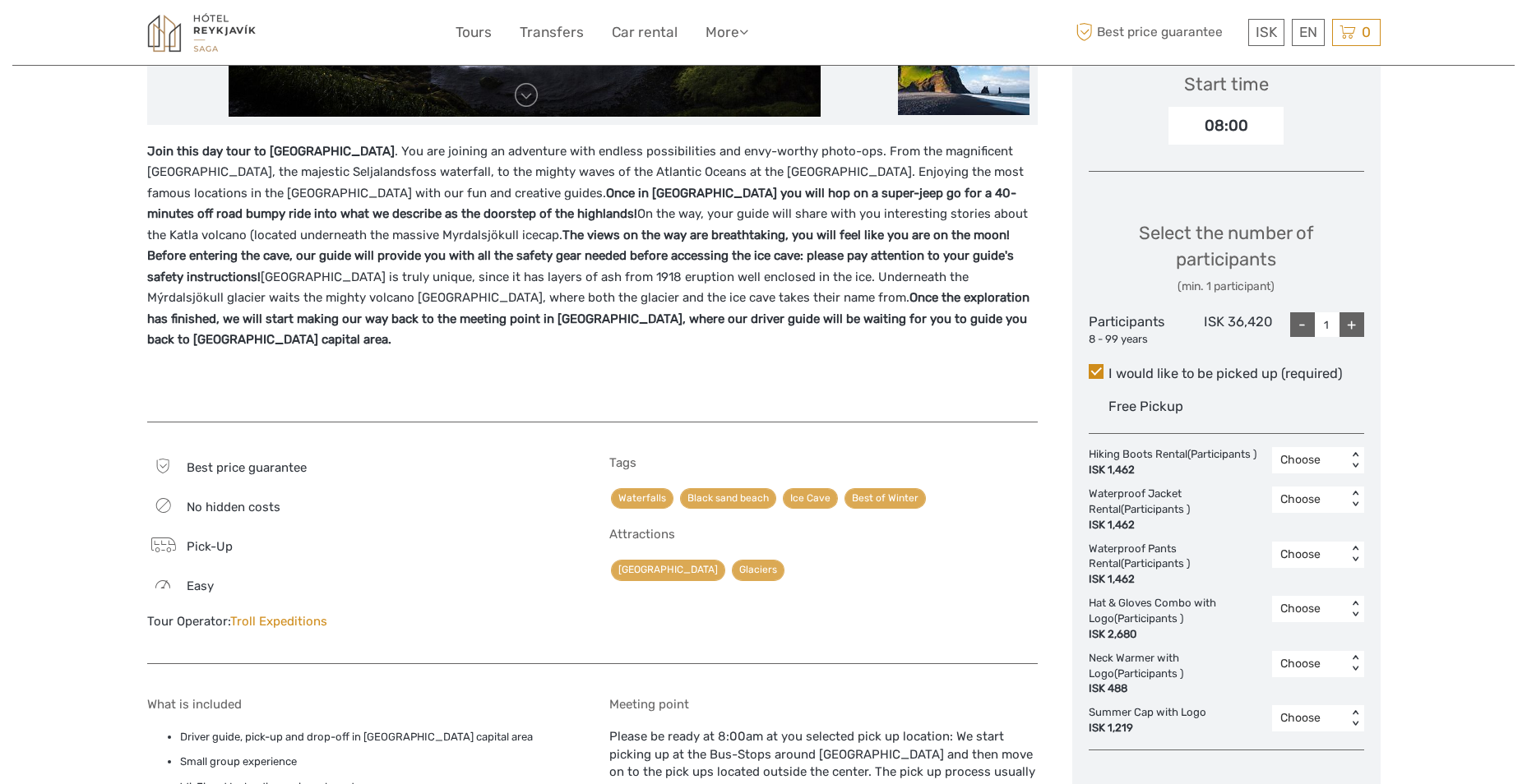
scroll to position [531, 0]
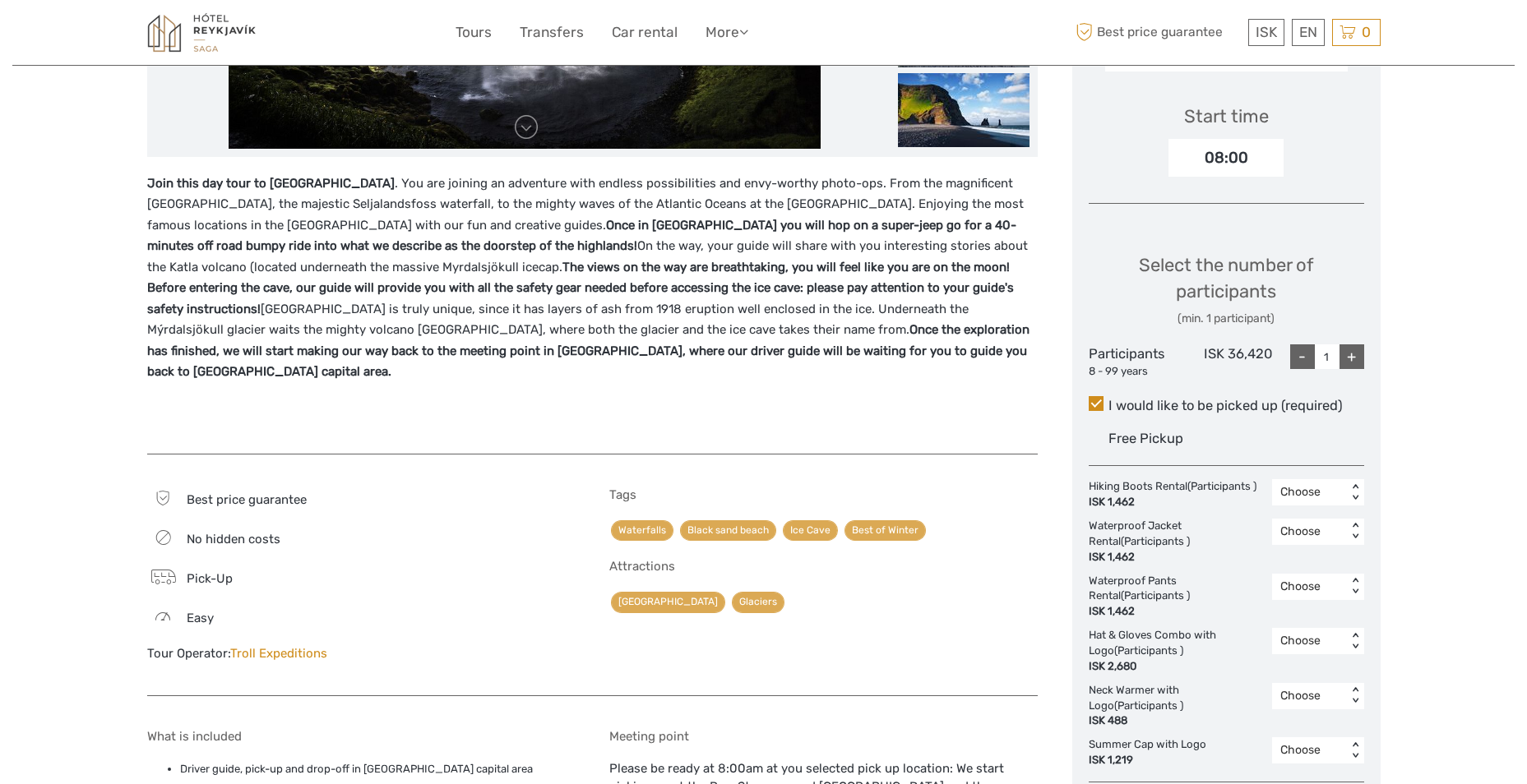
click at [1351, 353] on div "+" at bounding box center [1351, 356] width 25 height 24
type input "2"
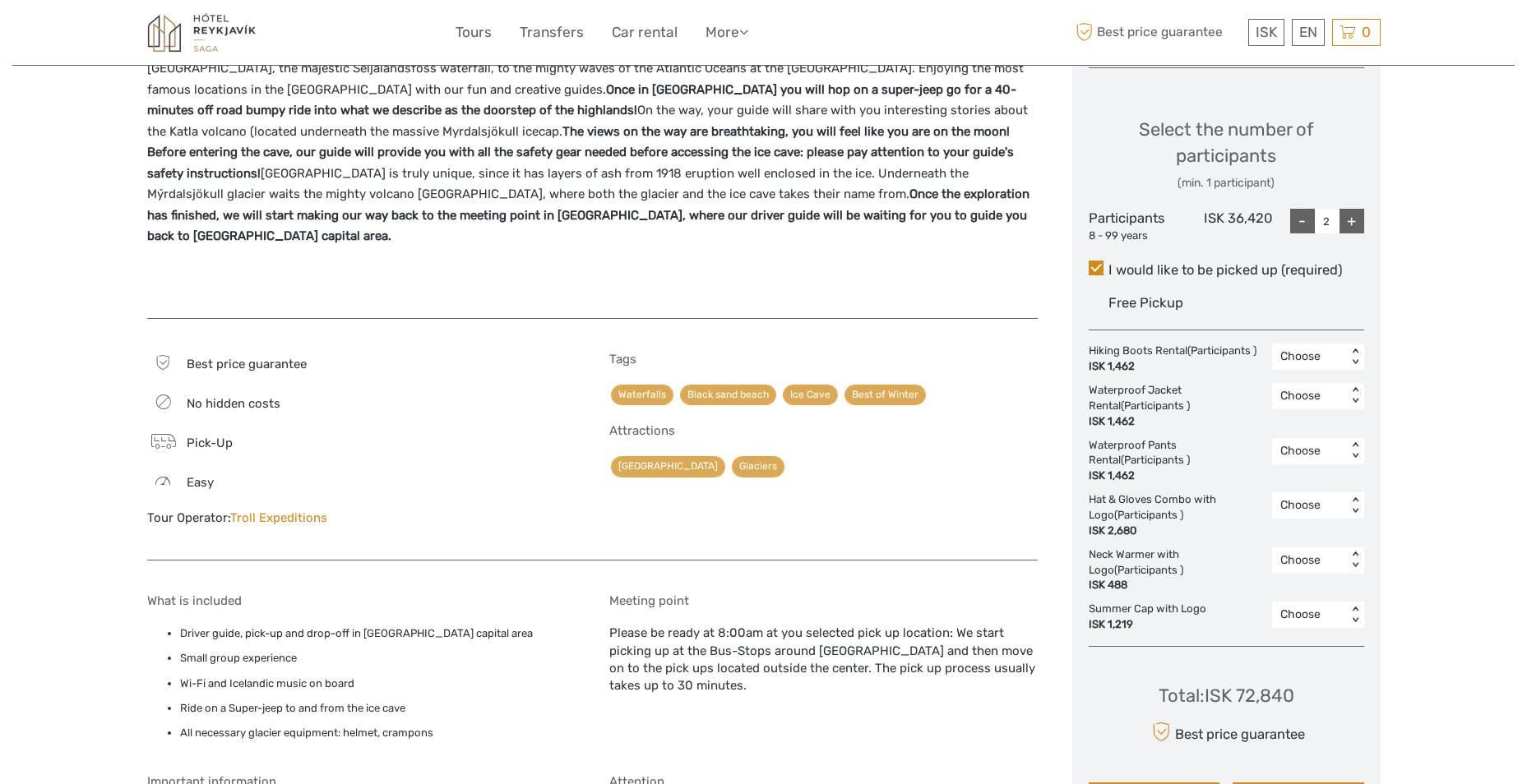
scroll to position [658, 0]
